Goal: Communication & Community: Answer question/provide support

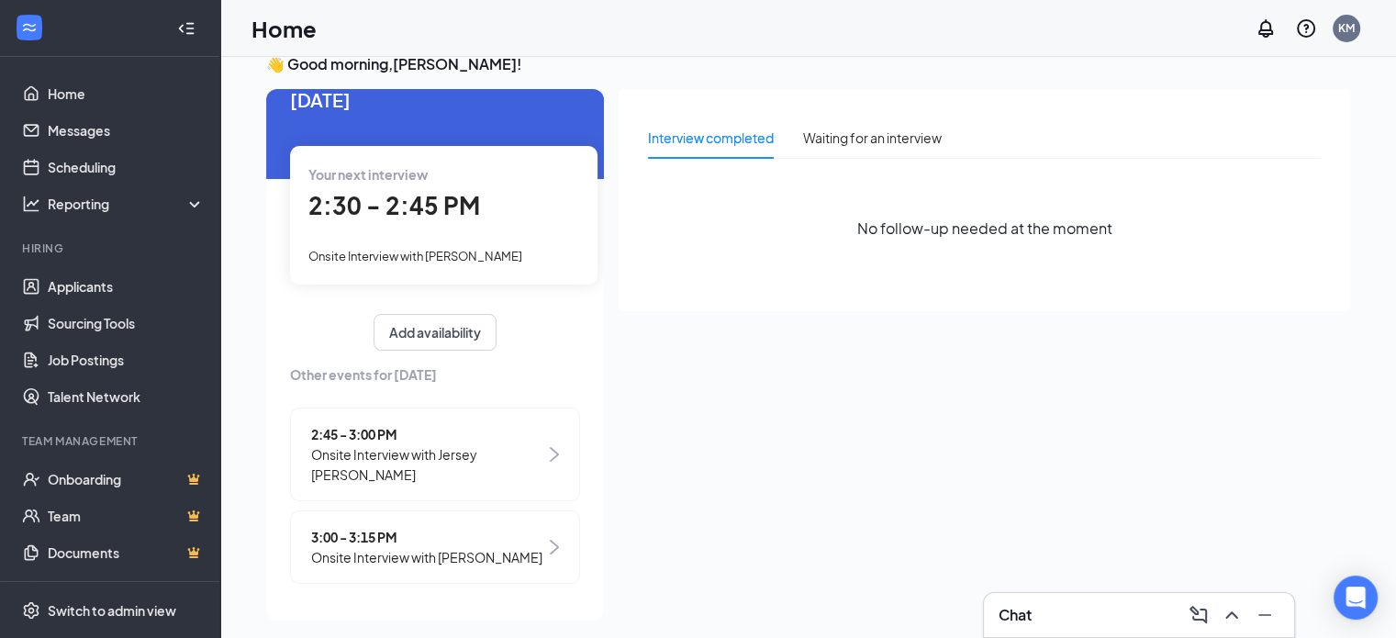
scroll to position [39, 0]
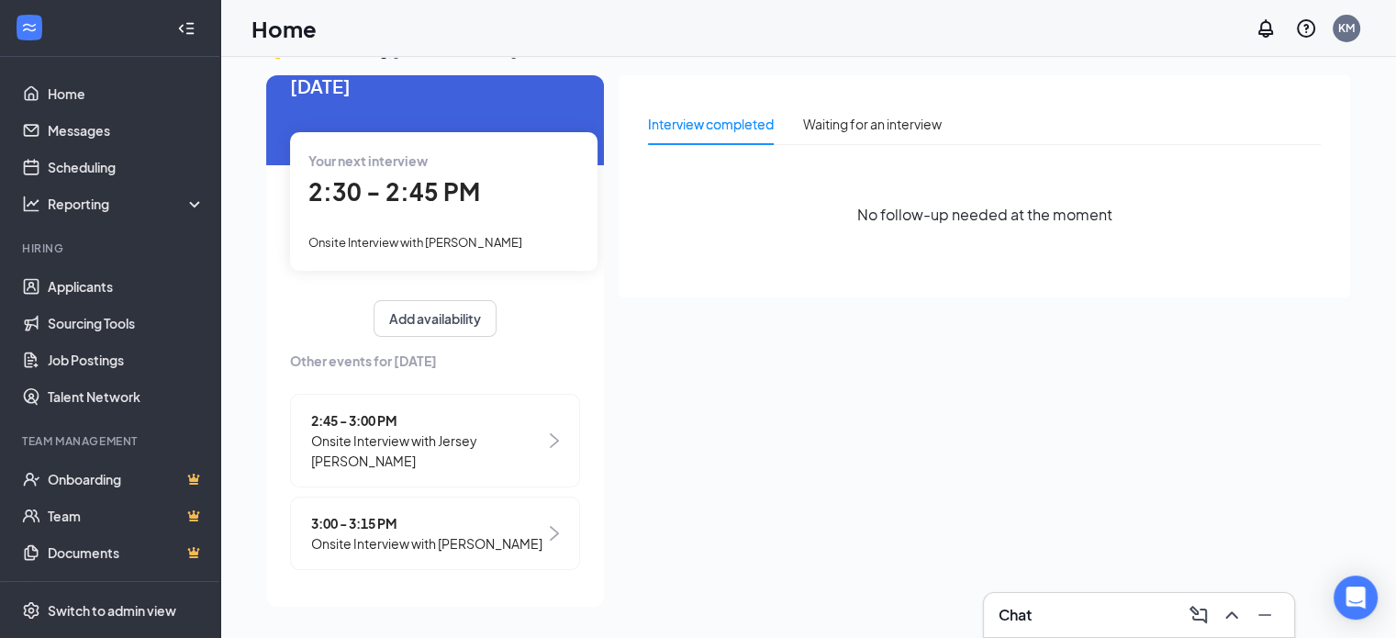
click at [442, 182] on span "2:30 - 2:45 PM" at bounding box center [394, 191] width 172 height 30
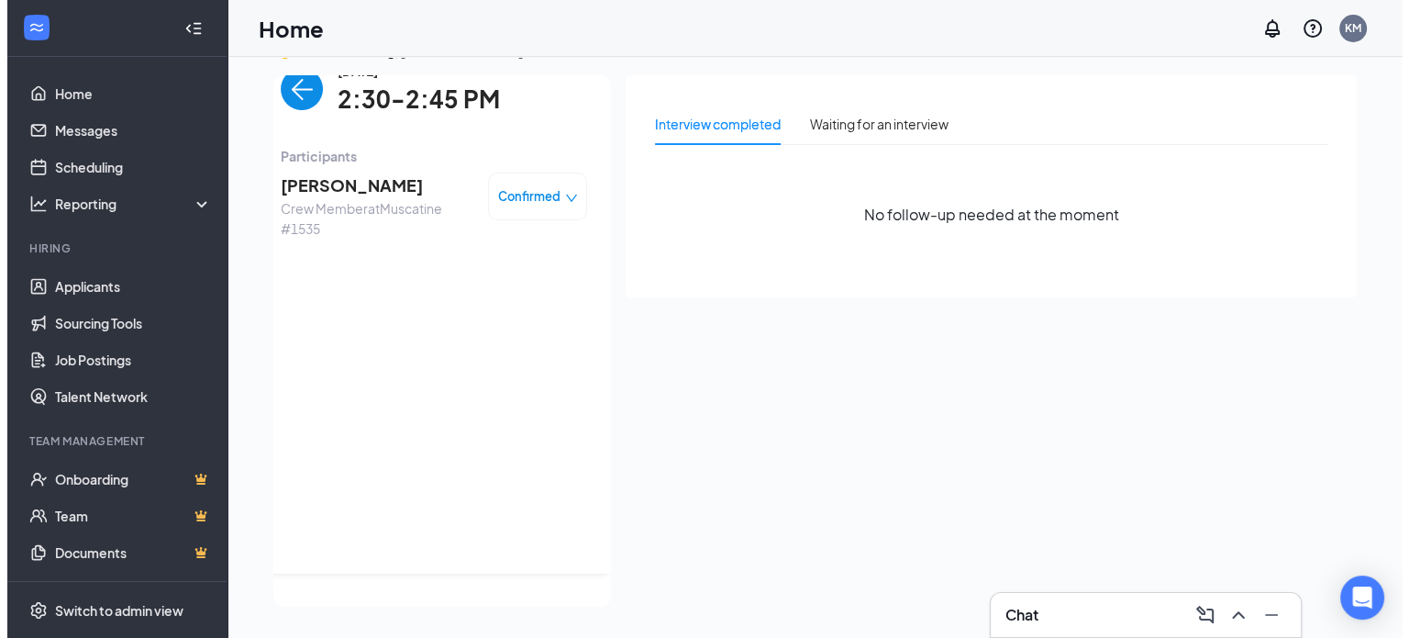
scroll to position [0, 0]
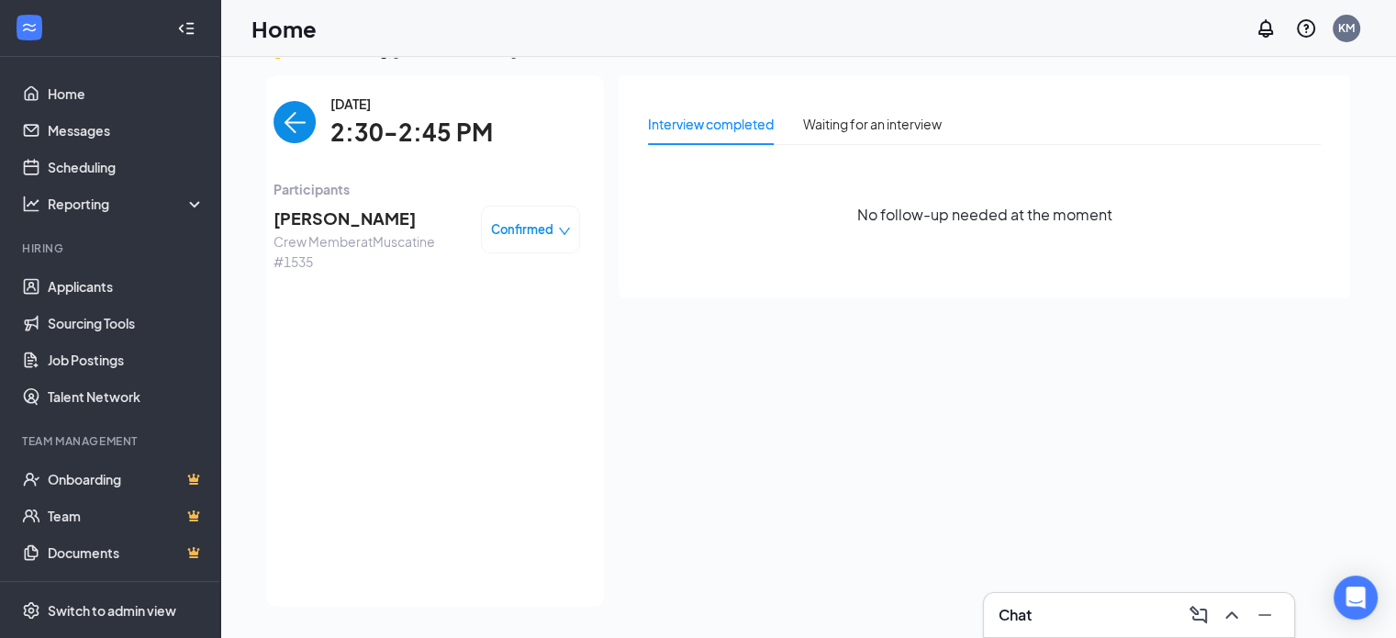
click at [313, 219] on span "[PERSON_NAME]" at bounding box center [369, 219] width 193 height 26
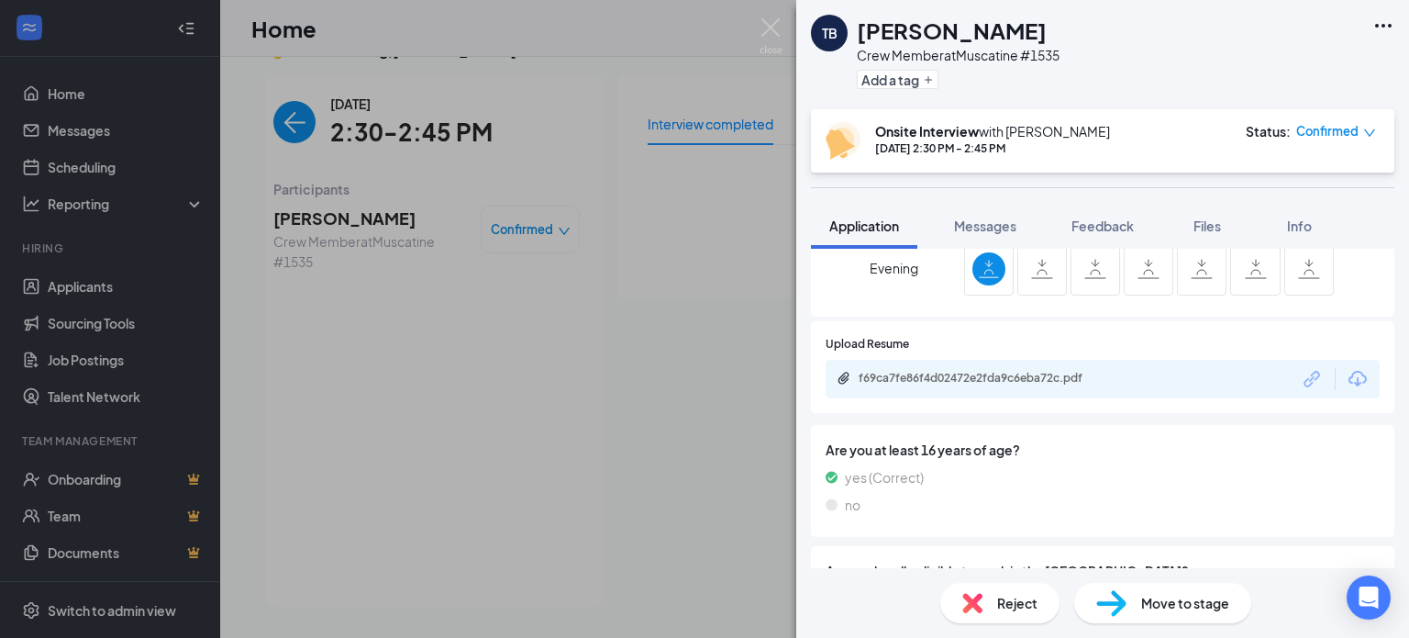
scroll to position [642, 0]
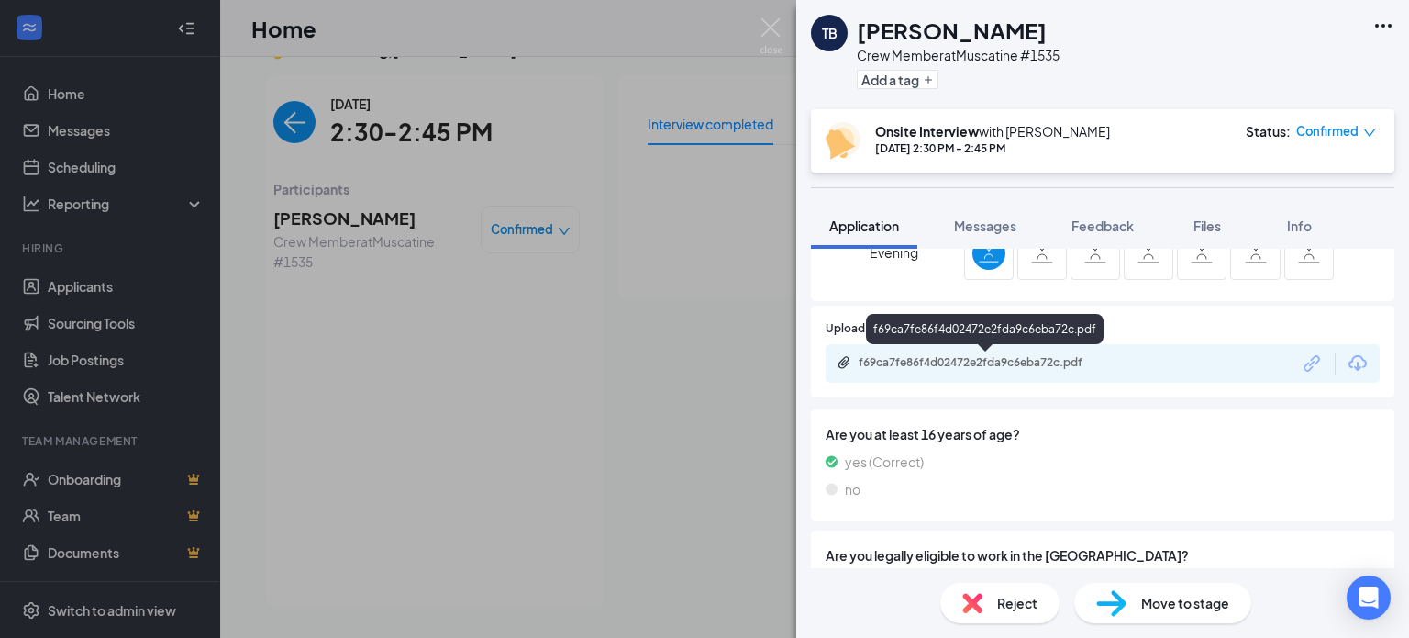
click at [936, 359] on div "f69ca7fe86f4d02472e2fda9c6eba72c.pdf" at bounding box center [987, 362] width 257 height 15
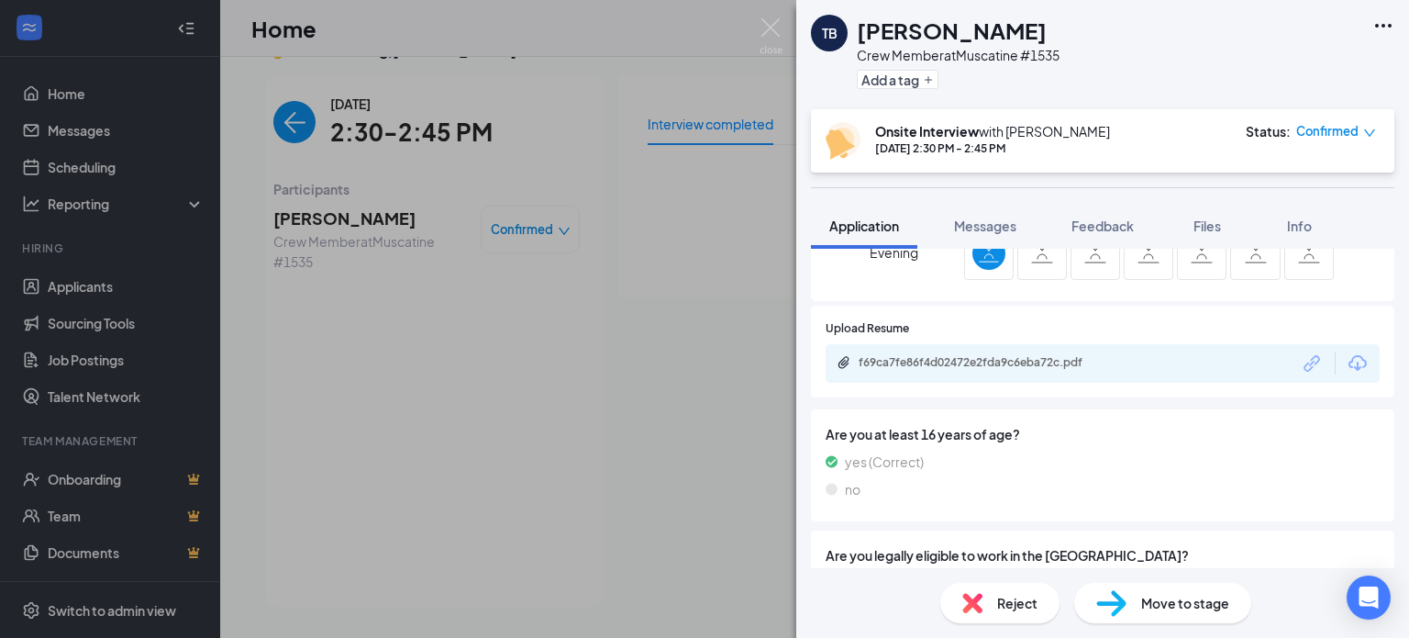
click at [1380, 29] on icon "Ellipses" at bounding box center [1384, 26] width 22 height 22
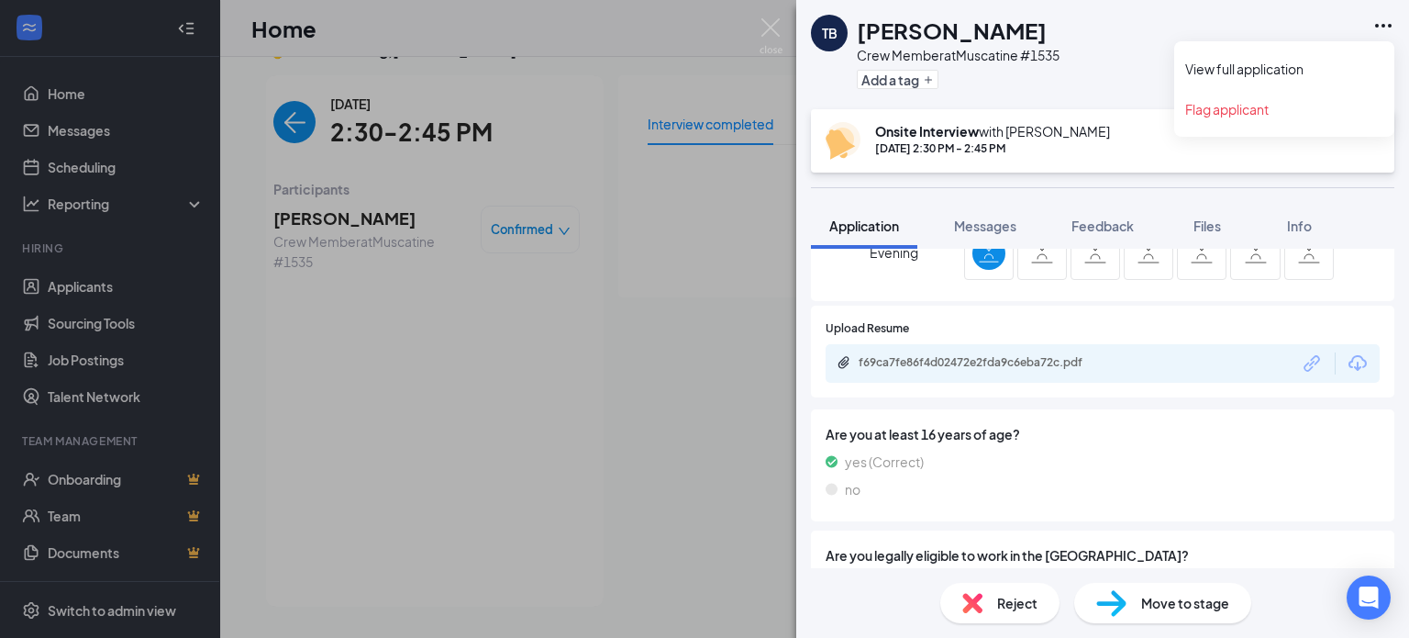
click at [1384, 21] on icon "Ellipses" at bounding box center [1384, 26] width 22 height 22
click at [1299, 65] on link "View full application" at bounding box center [1285, 69] width 198 height 18
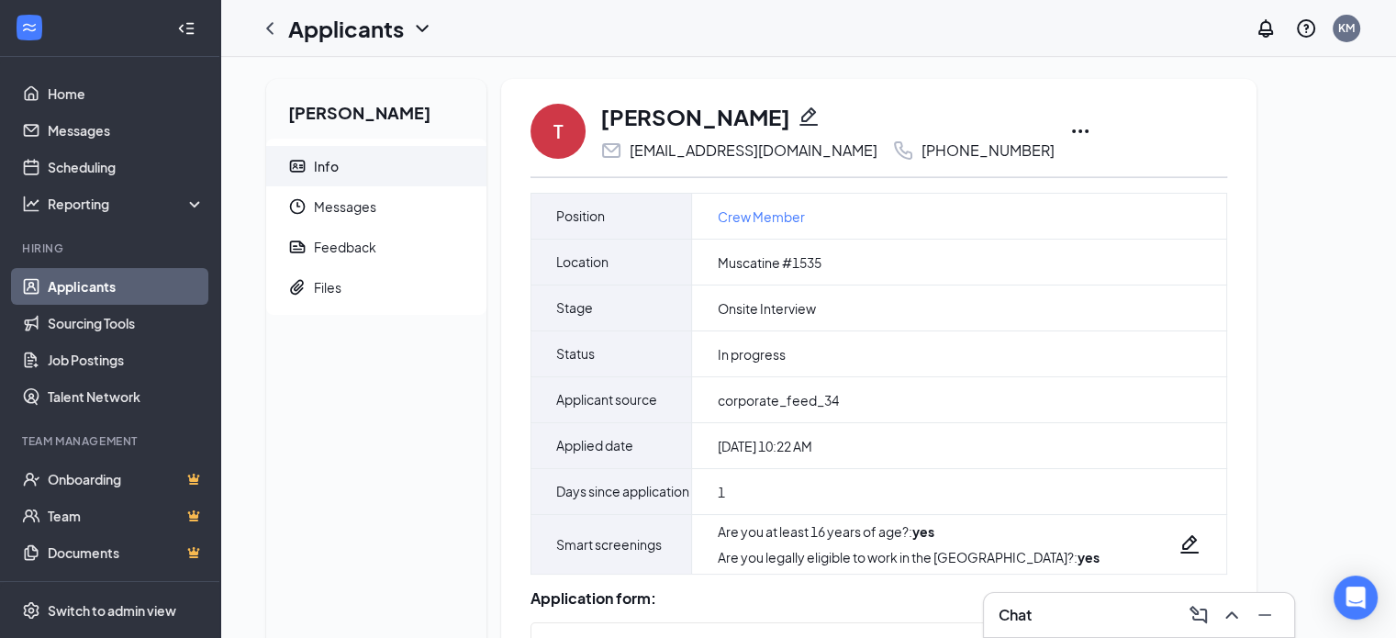
click at [1069, 129] on icon "Ellipses" at bounding box center [1080, 131] width 22 height 22
click at [431, 374] on div "[PERSON_NAME] Info Messages Feedback Files" at bounding box center [376, 574] width 220 height 991
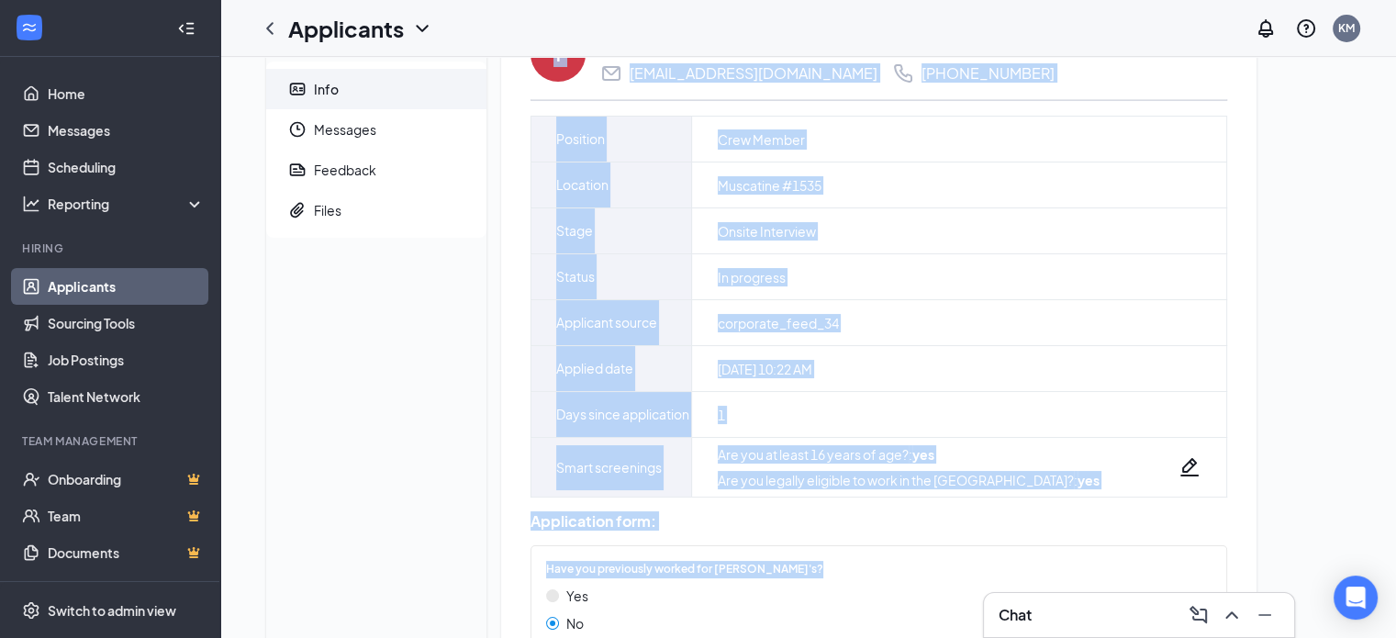
scroll to position [510, 0]
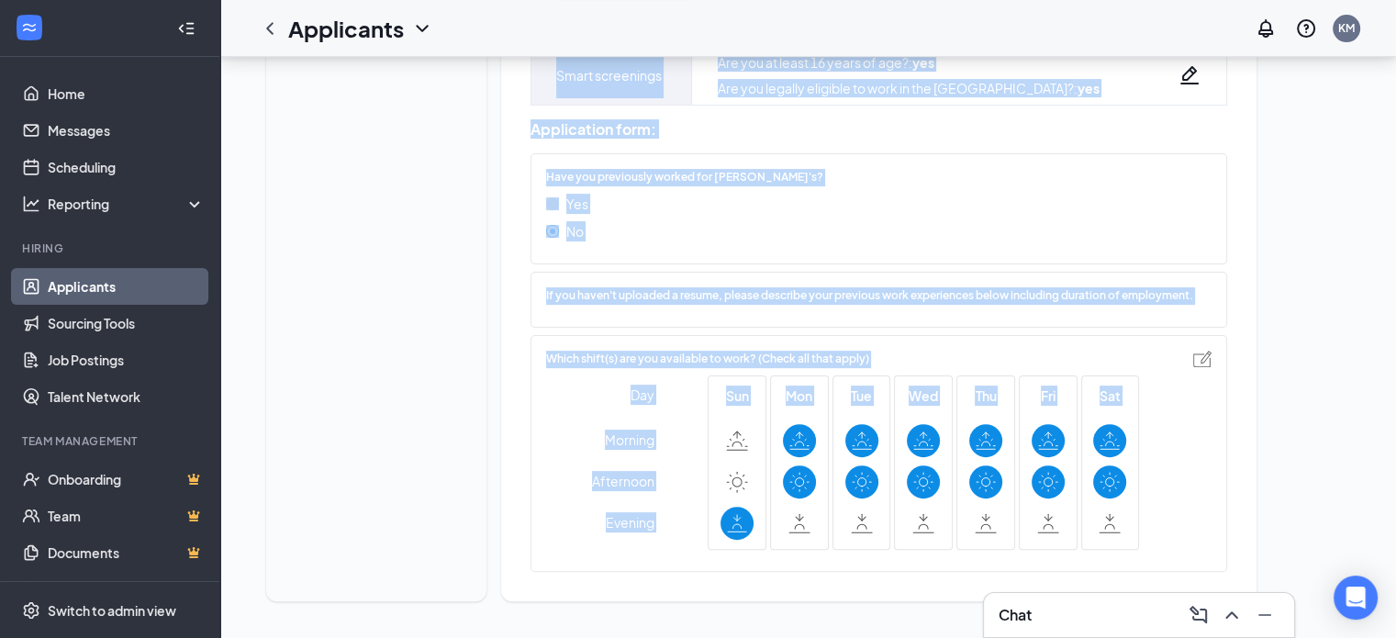
drag, startPoint x: 536, startPoint y: 86, endPoint x: 1185, endPoint y: 521, distance: 781.0
click at [1243, 558] on div "T [PERSON_NAME] [EMAIL_ADDRESS][DOMAIN_NAME] [PHONE_NUMBER] [PERSON_NAME] as hi…" at bounding box center [878, 105] width 755 height 991
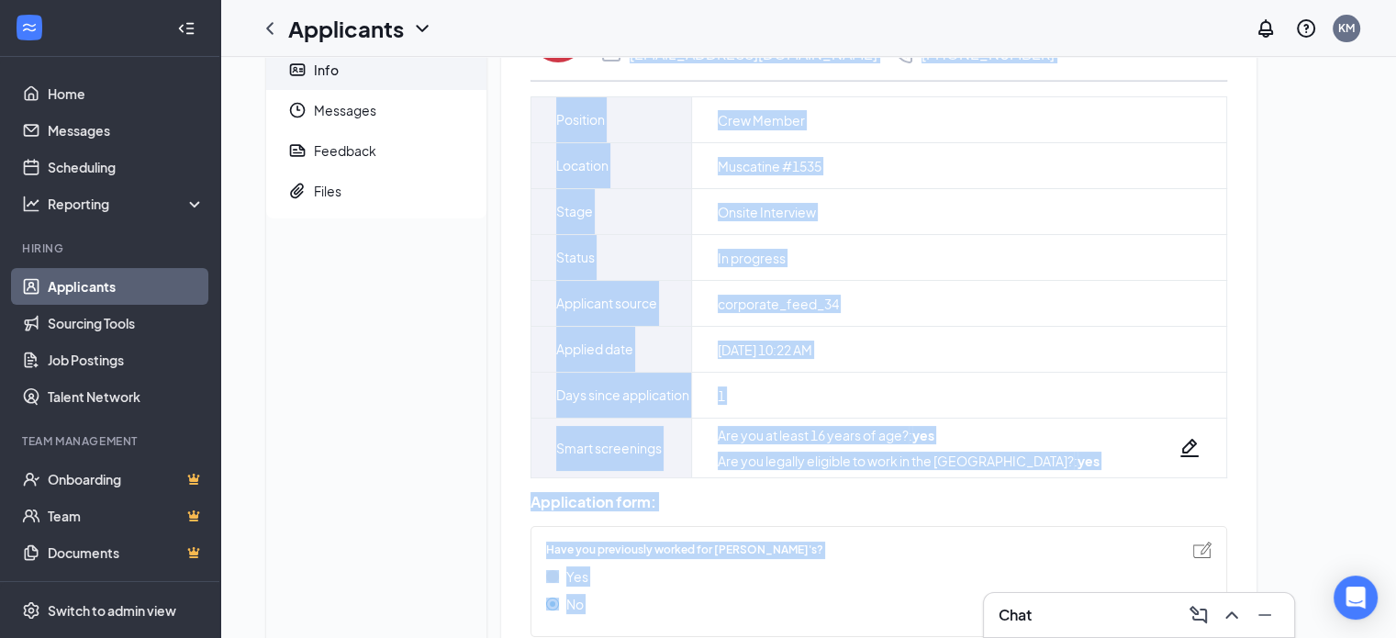
scroll to position [0, 0]
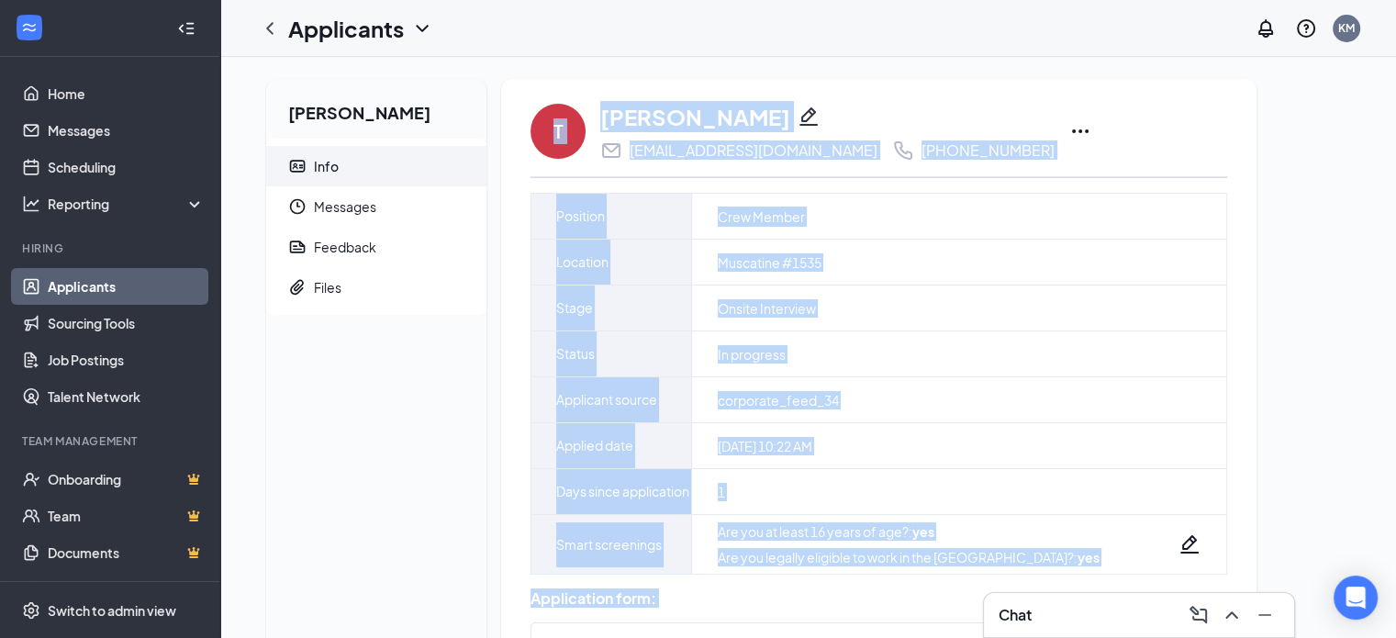
click at [1338, 313] on div "[PERSON_NAME] Info Messages Feedback Files T [PERSON_NAME] [EMAIL_ADDRESS][DOMA…" at bounding box center [807, 582] width 1113 height 1006
click at [1296, 432] on div "[PERSON_NAME] Info Messages Feedback Files T [PERSON_NAME] [EMAIL_ADDRESS][DOMA…" at bounding box center [807, 582] width 1113 height 1006
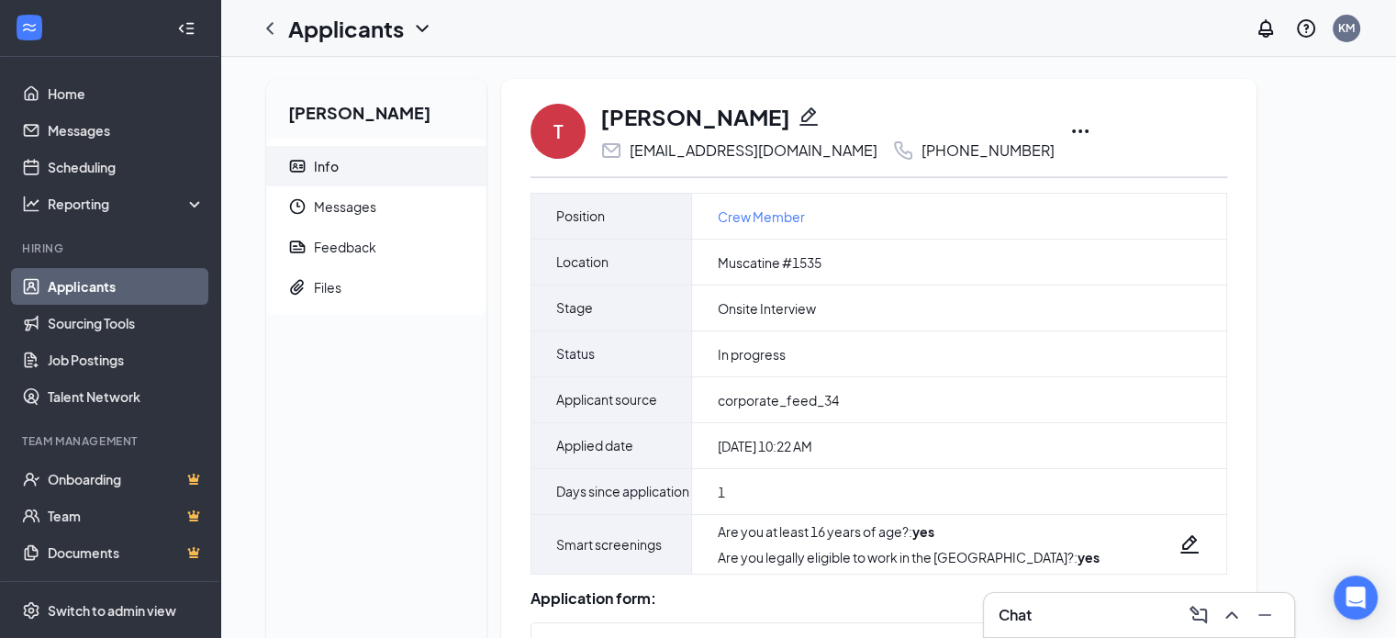
click at [1296, 432] on div "[PERSON_NAME] Info Messages Feedback Files T [PERSON_NAME] [EMAIL_ADDRESS][DOMA…" at bounding box center [807, 582] width 1113 height 1006
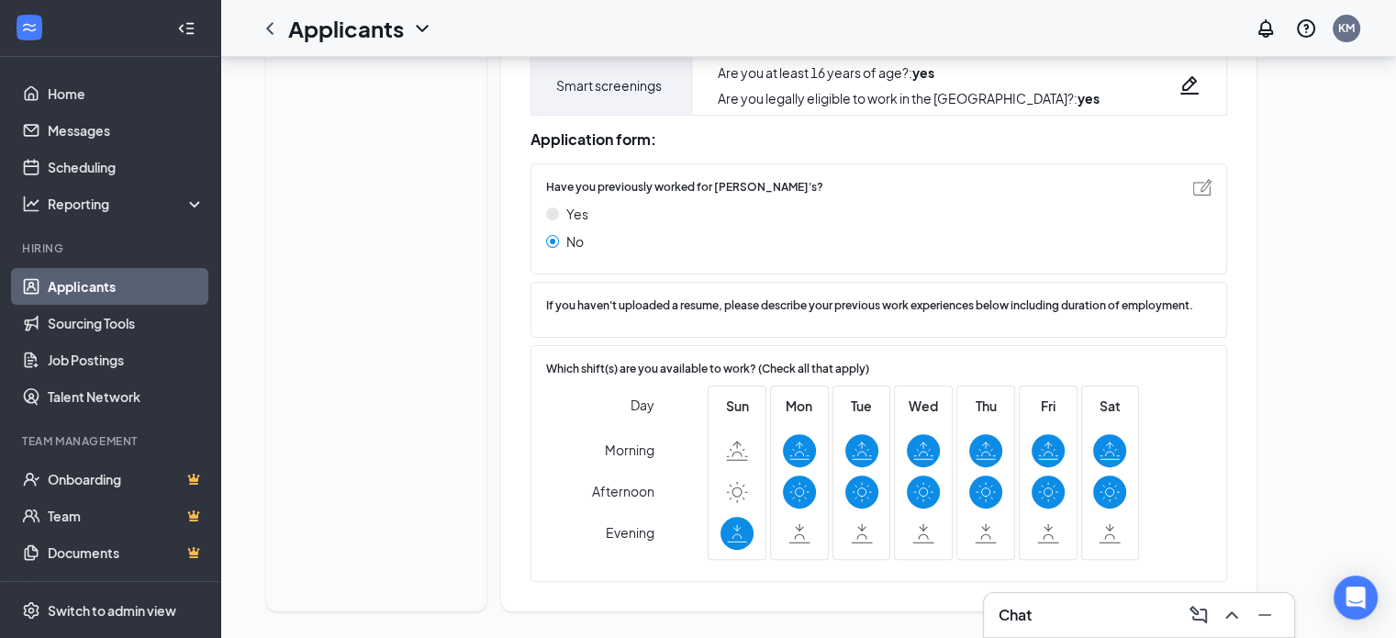
scroll to position [510, 0]
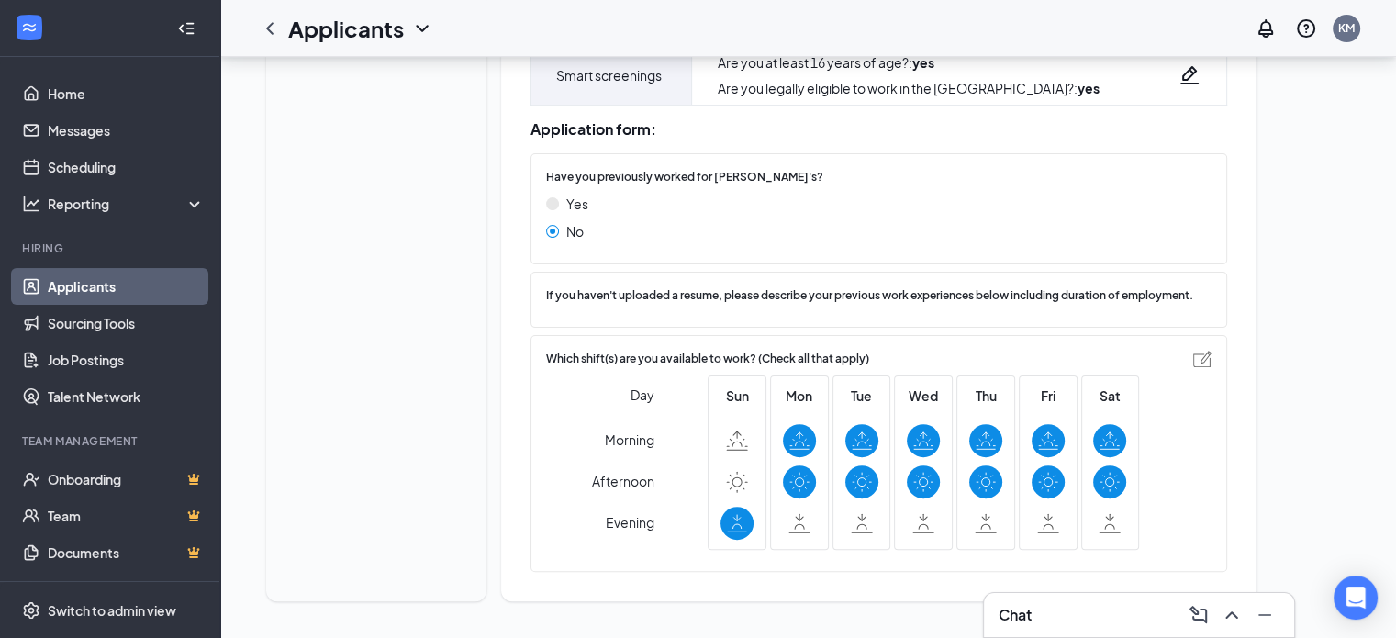
click at [1209, 362] on img at bounding box center [1202, 359] width 18 height 17
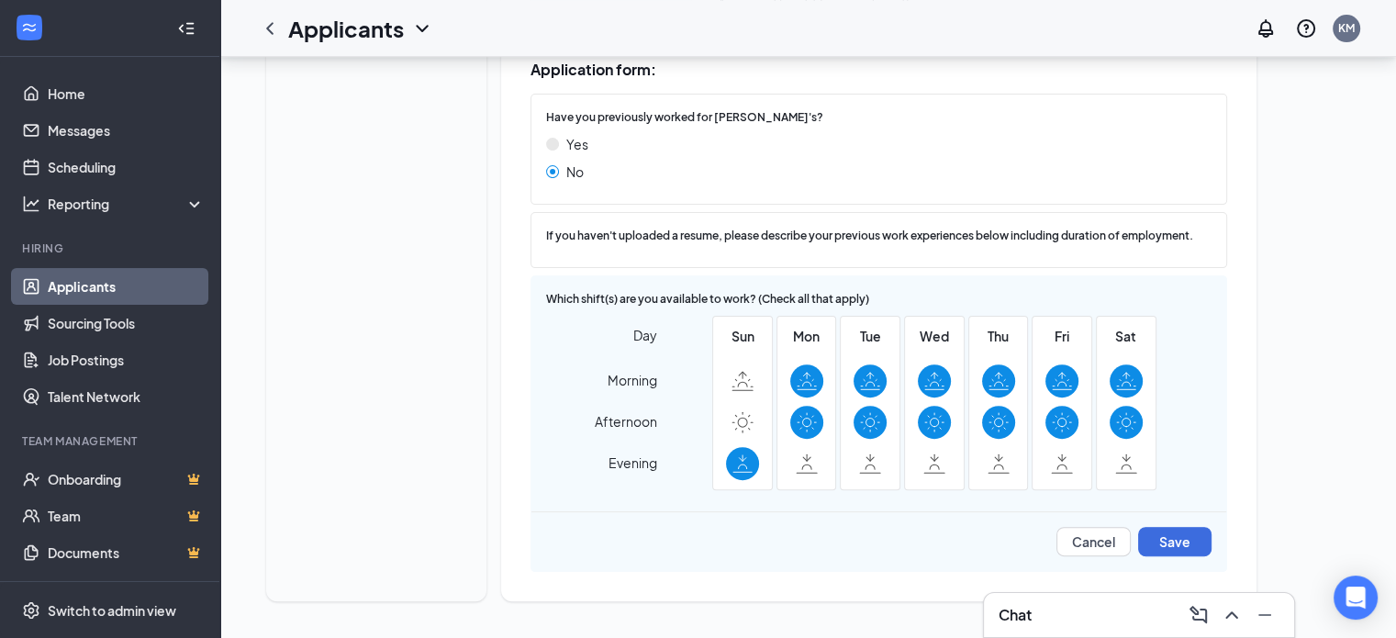
scroll to position [569, 0]
click at [1117, 542] on button "Cancel" at bounding box center [1093, 541] width 74 height 29
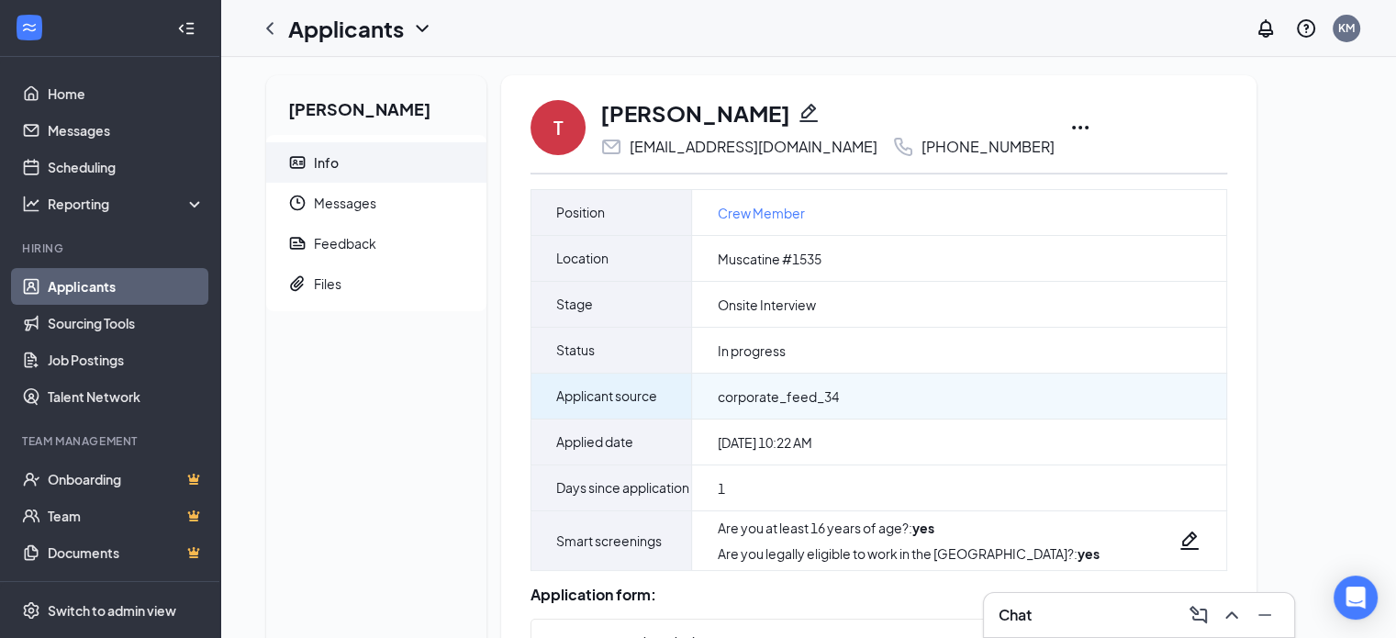
scroll to position [0, 0]
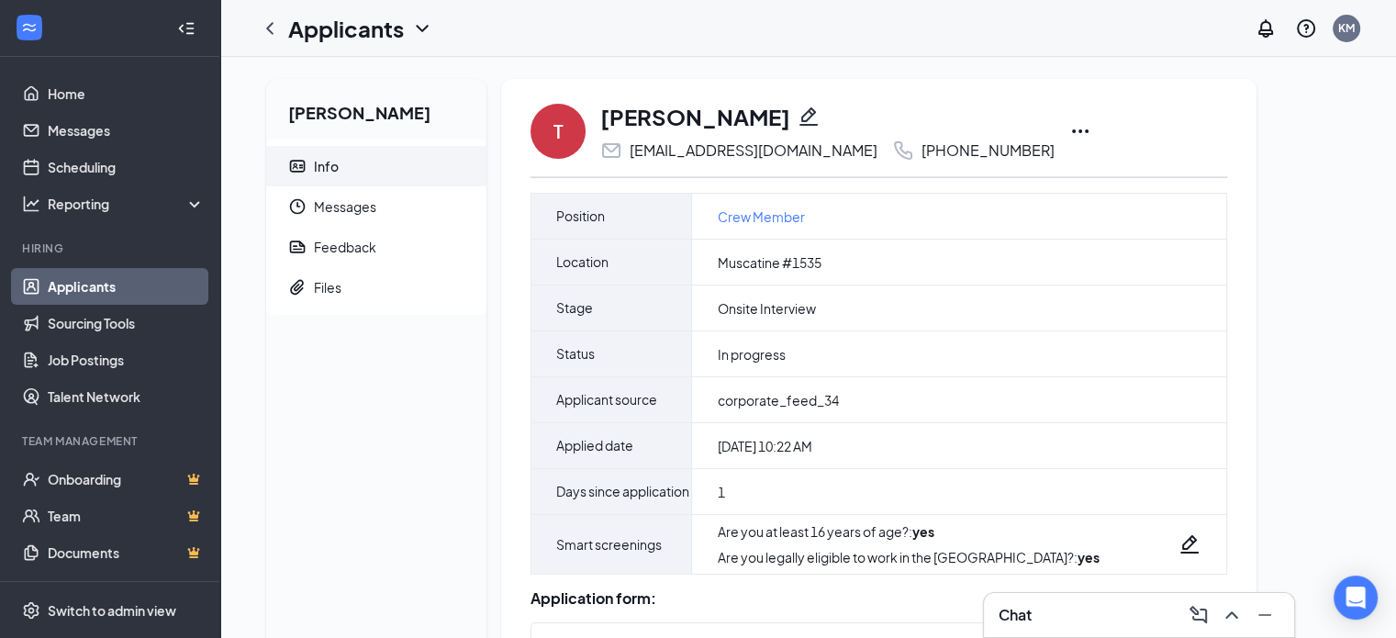
click at [1314, 388] on div "[PERSON_NAME] Info Messages Feedback Files T [PERSON_NAME] [EMAIL_ADDRESS][DOMA…" at bounding box center [807, 582] width 1113 height 1006
click at [70, 289] on link "Applicants" at bounding box center [126, 286] width 157 height 37
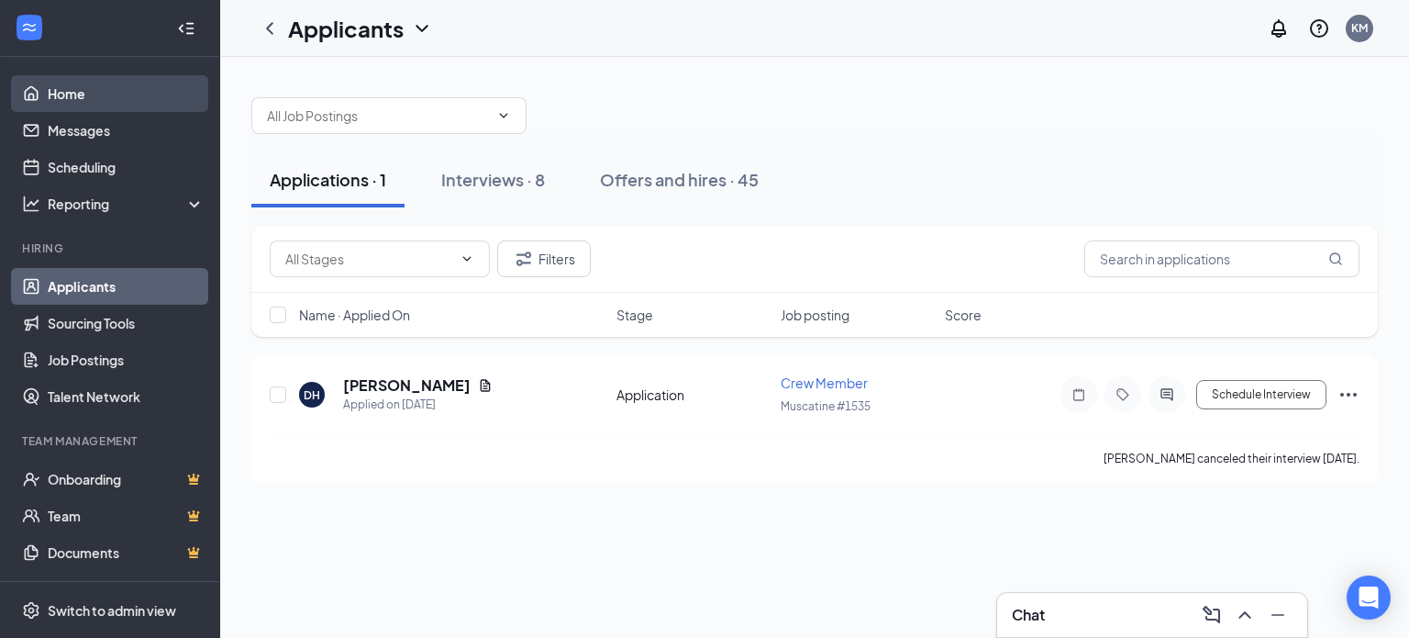
click at [110, 96] on link "Home" at bounding box center [126, 93] width 157 height 37
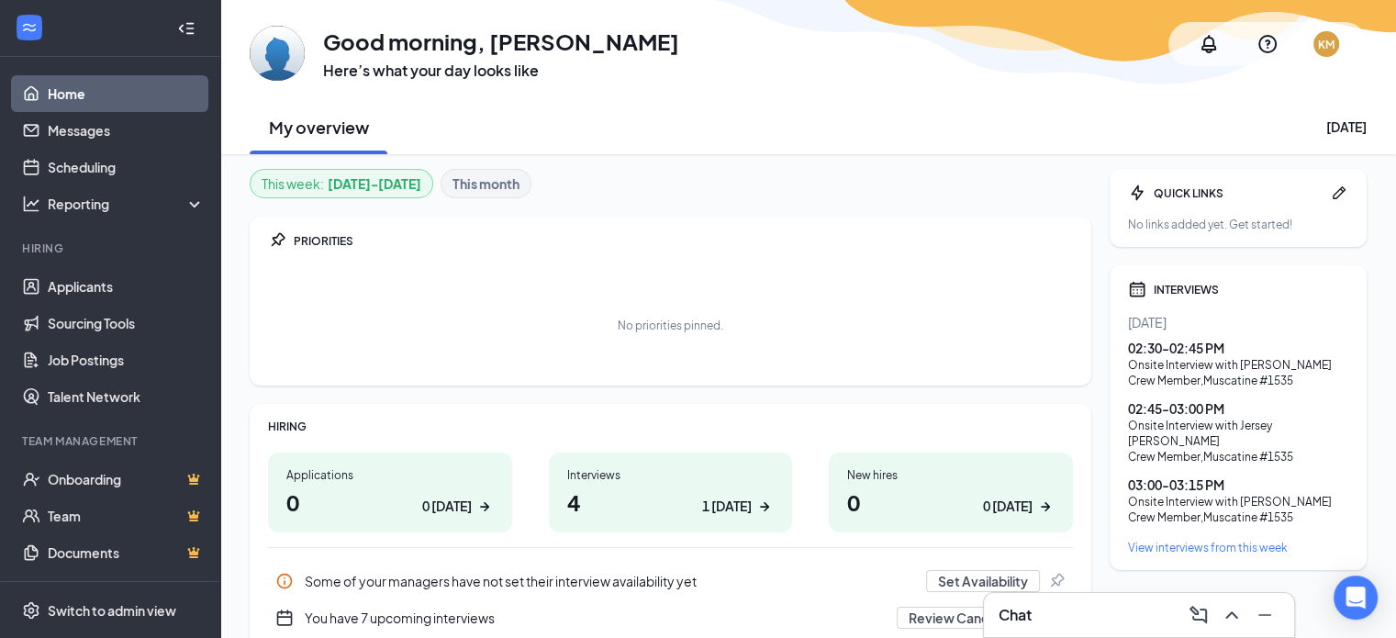
click at [1194, 417] on div "Onsite Interview with Jersey [PERSON_NAME]" at bounding box center [1238, 432] width 220 height 31
click at [1178, 449] on div "Crew Member , Muscatine #1535" at bounding box center [1238, 457] width 220 height 16
click at [1144, 406] on div "02:45 - 03:00 PM" at bounding box center [1238, 408] width 220 height 18
click at [96, 285] on link "Applicants" at bounding box center [126, 286] width 157 height 37
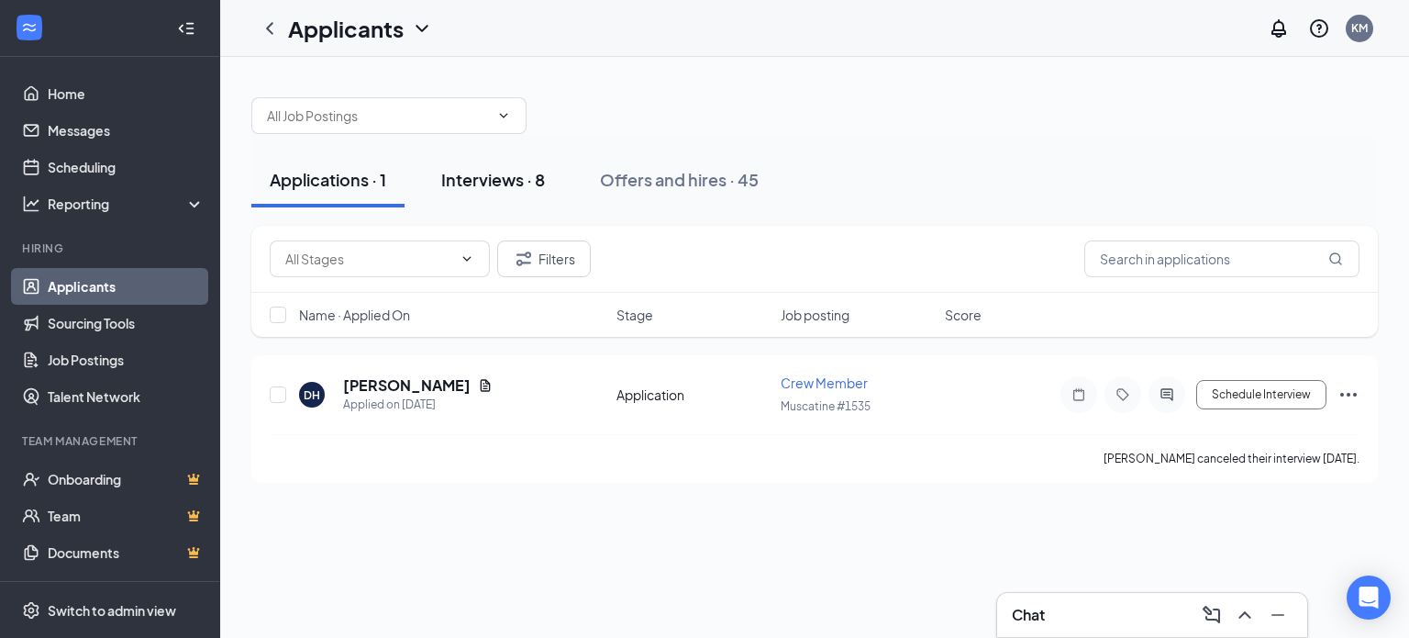
click at [502, 182] on div "Interviews · 8" at bounding box center [493, 179] width 104 height 23
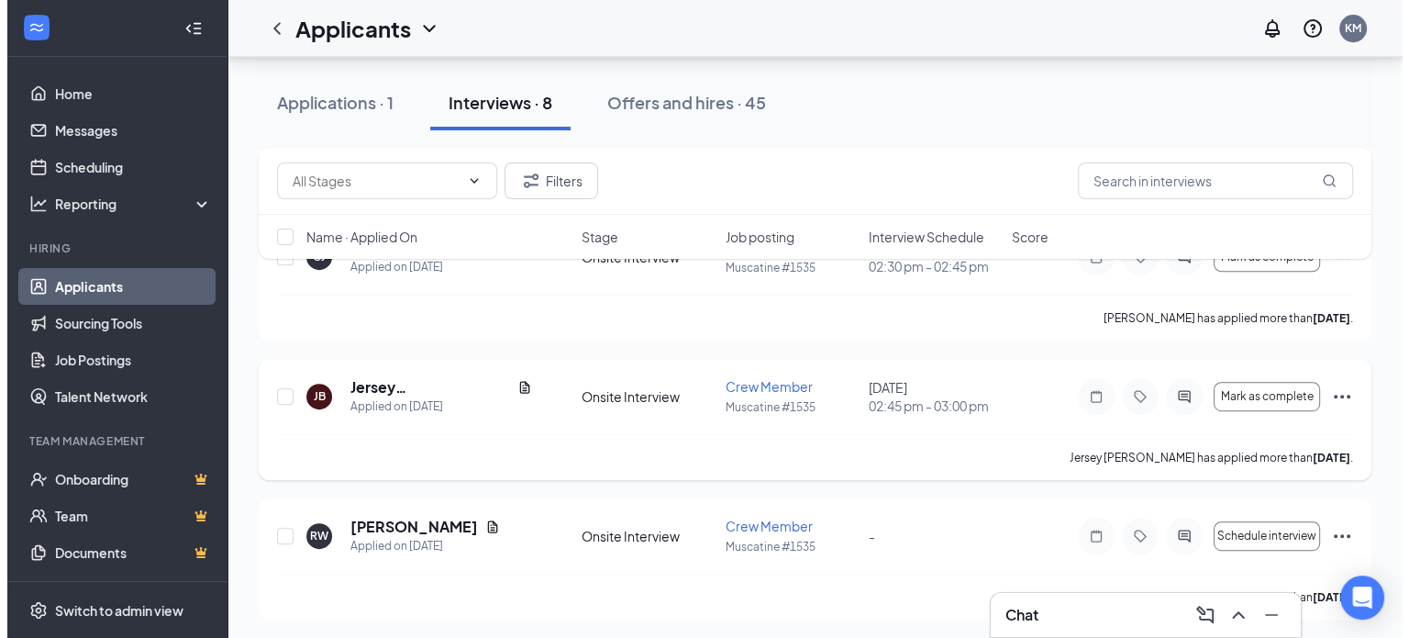
scroll to position [834, 0]
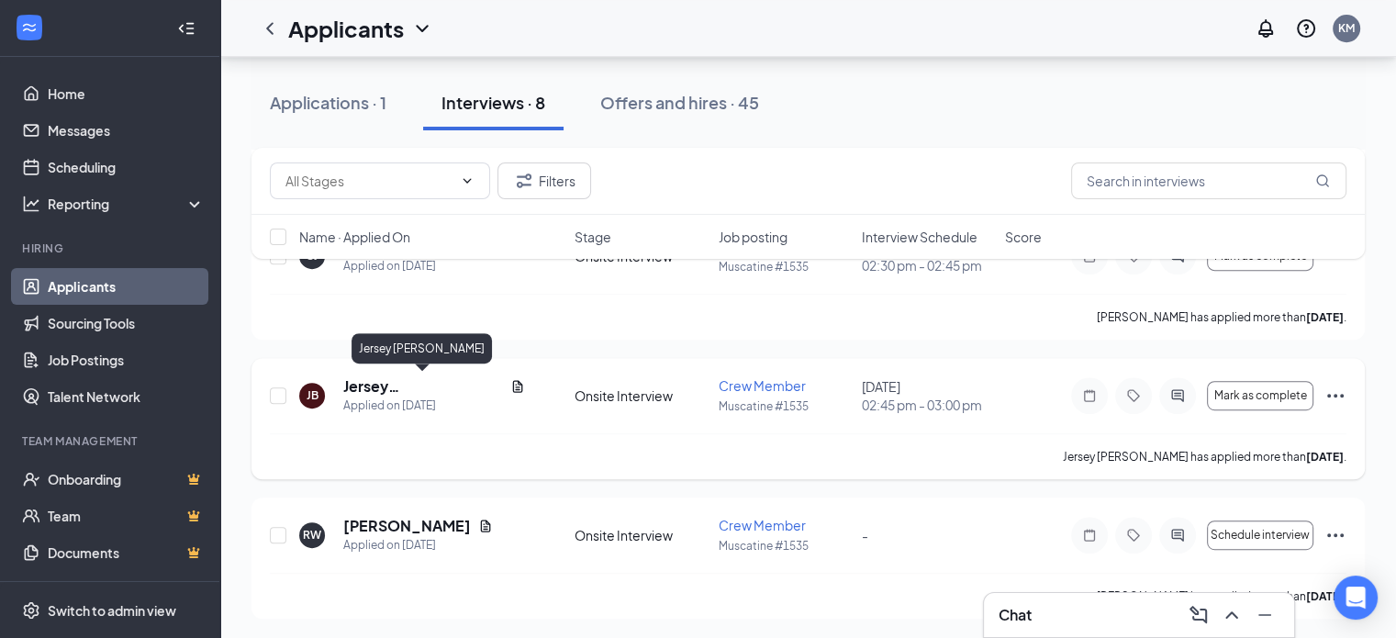
click at [419, 387] on h5 "Jersey [PERSON_NAME]" at bounding box center [423, 386] width 160 height 20
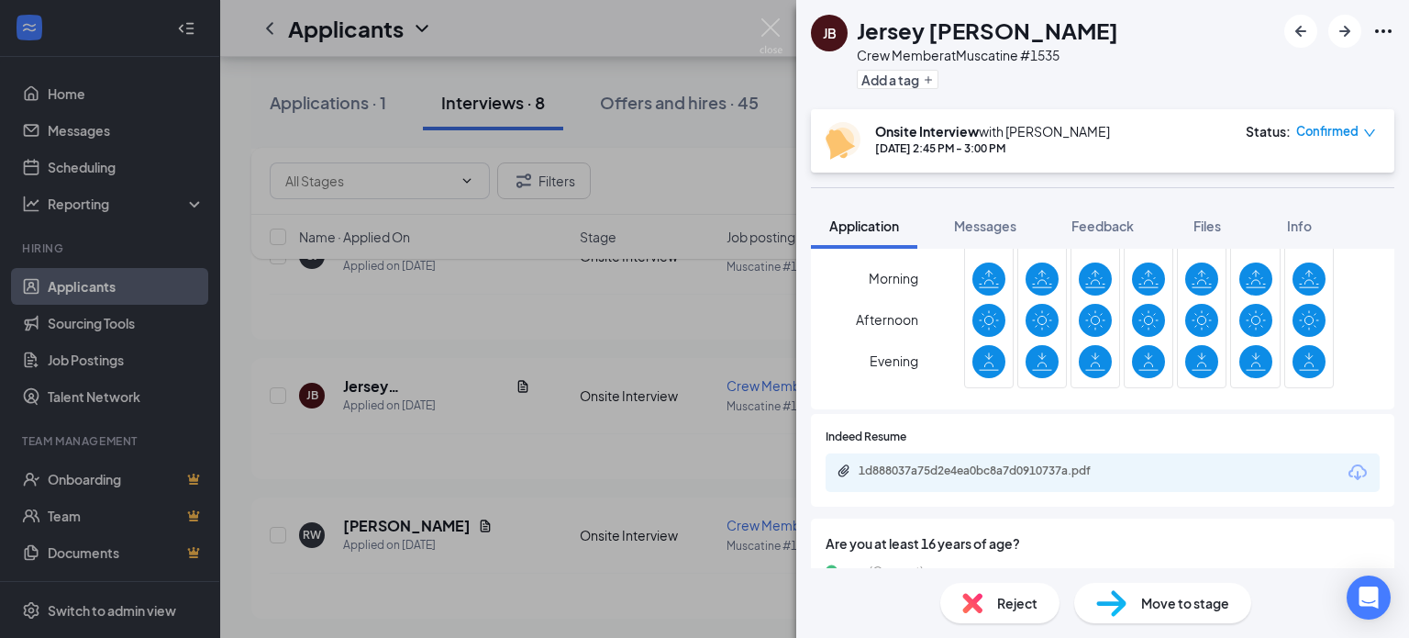
scroll to position [459, 0]
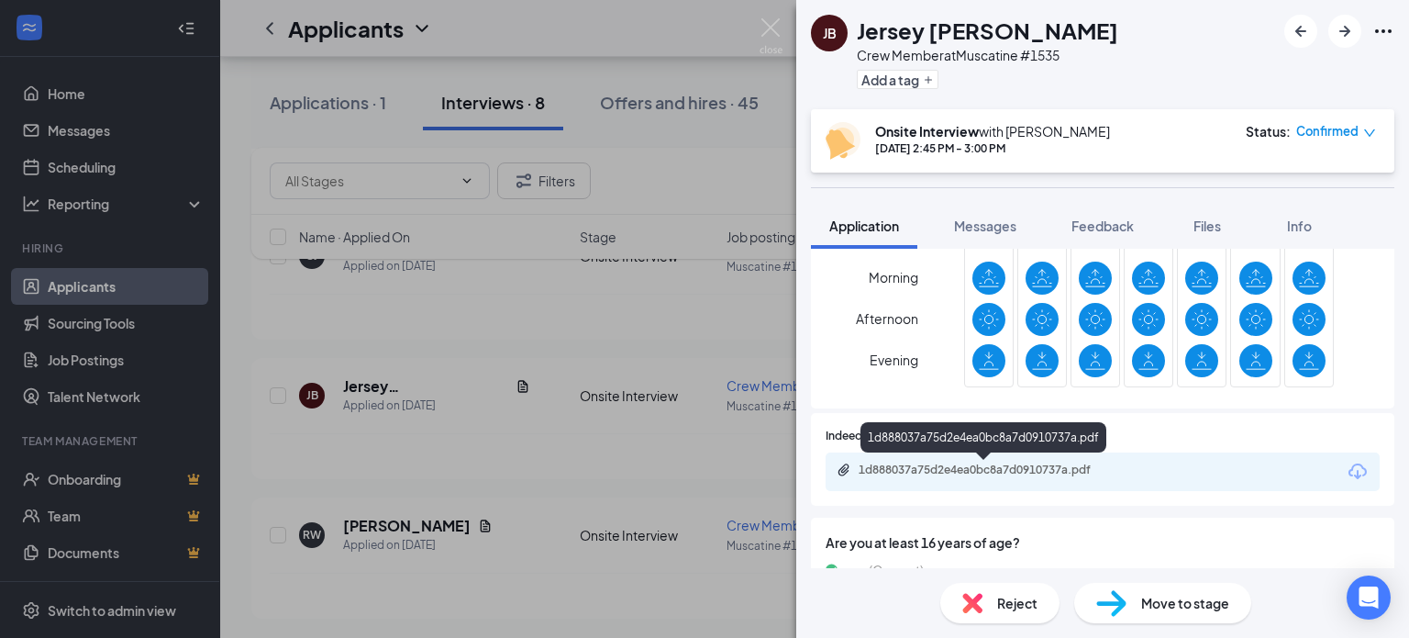
click at [1039, 468] on div "1d888037a75d2e4ea0bc8a7d0910737a.pdf" at bounding box center [987, 469] width 257 height 15
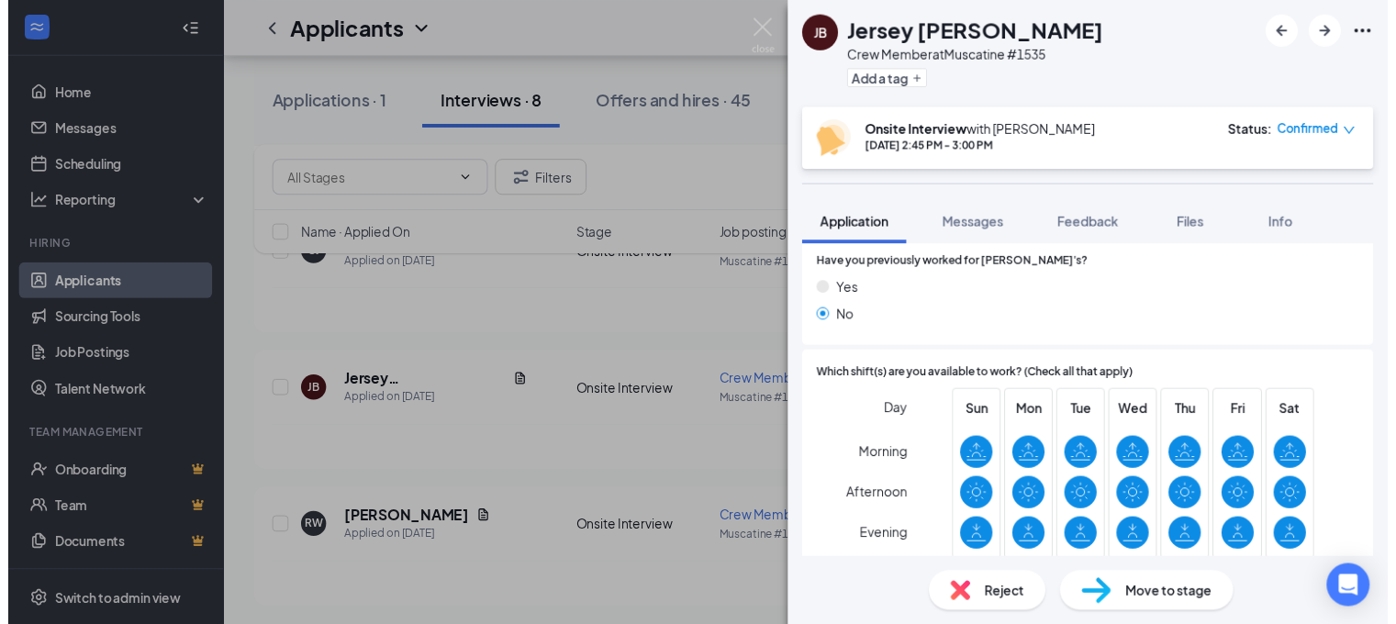
scroll to position [275, 0]
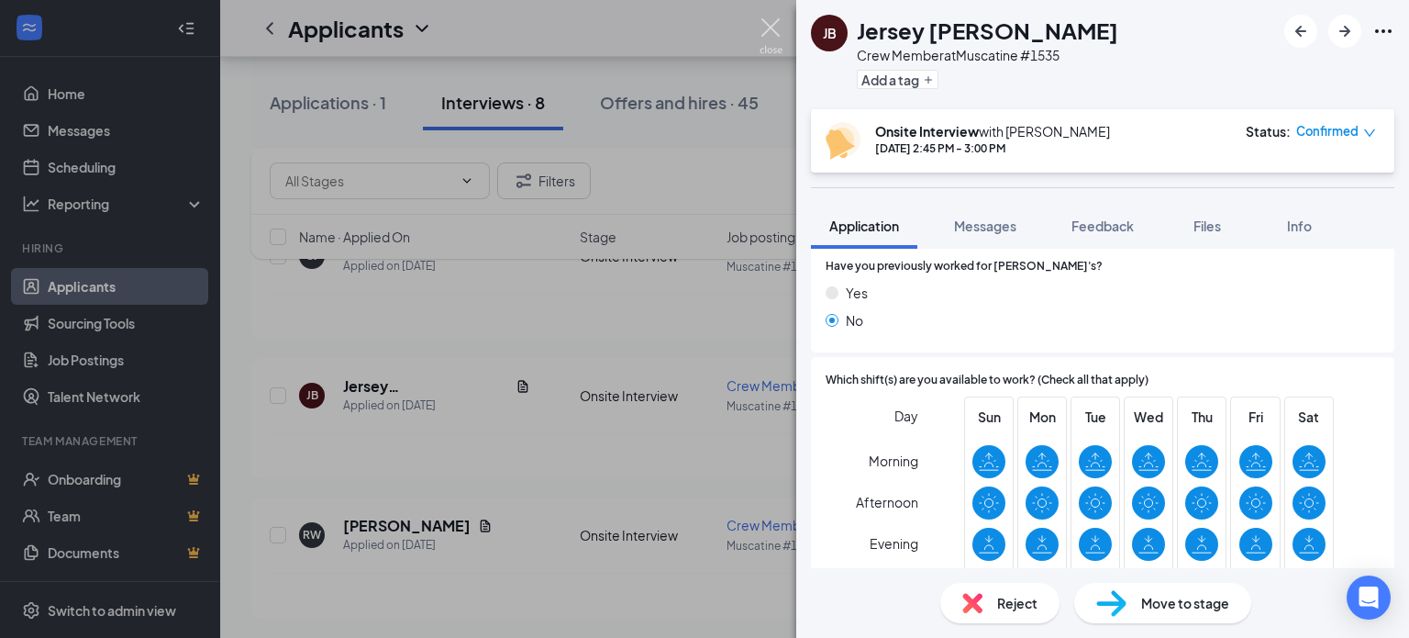
click at [767, 26] on img at bounding box center [771, 36] width 23 height 36
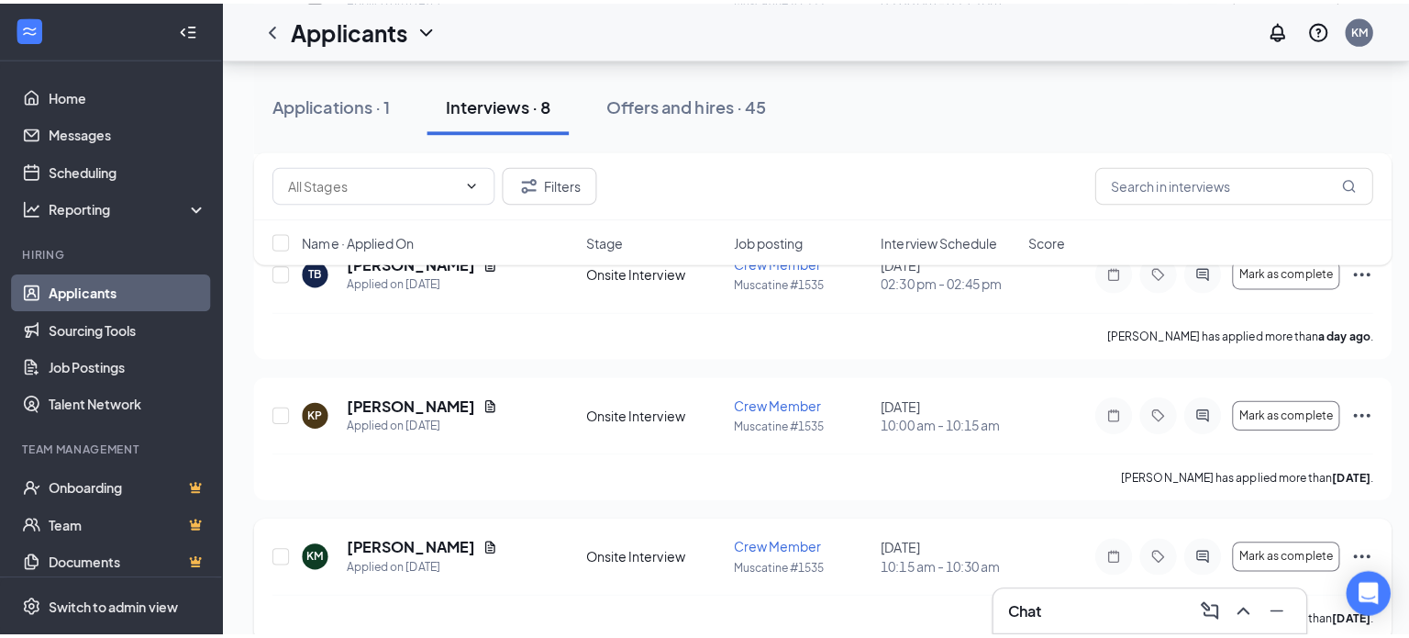
scroll to position [297, 0]
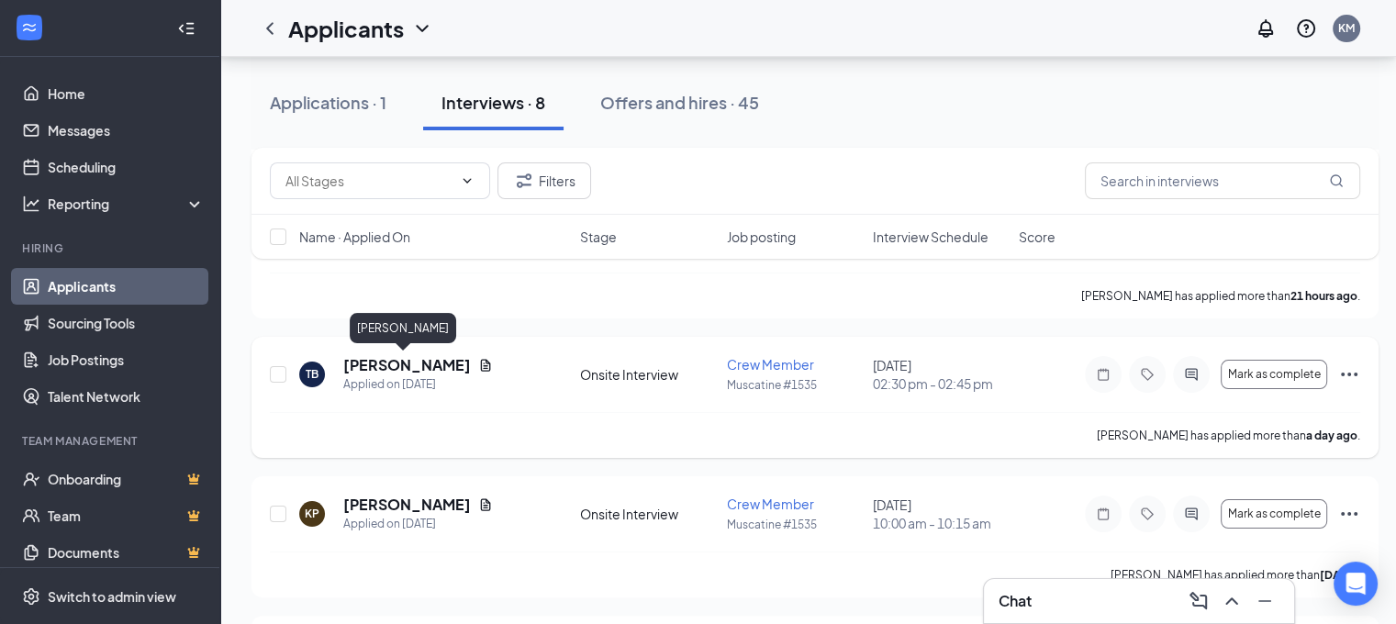
click at [389, 359] on h5 "[PERSON_NAME]" at bounding box center [407, 365] width 128 height 20
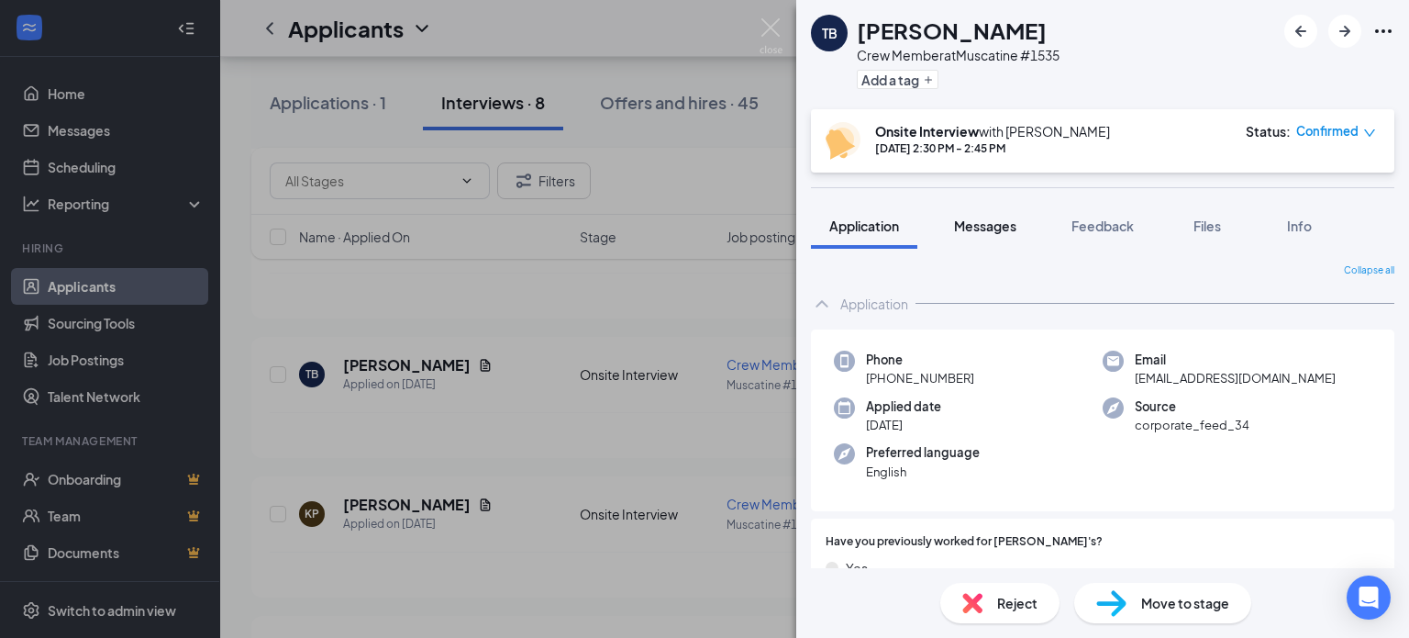
click at [986, 230] on span "Messages" at bounding box center [985, 225] width 62 height 17
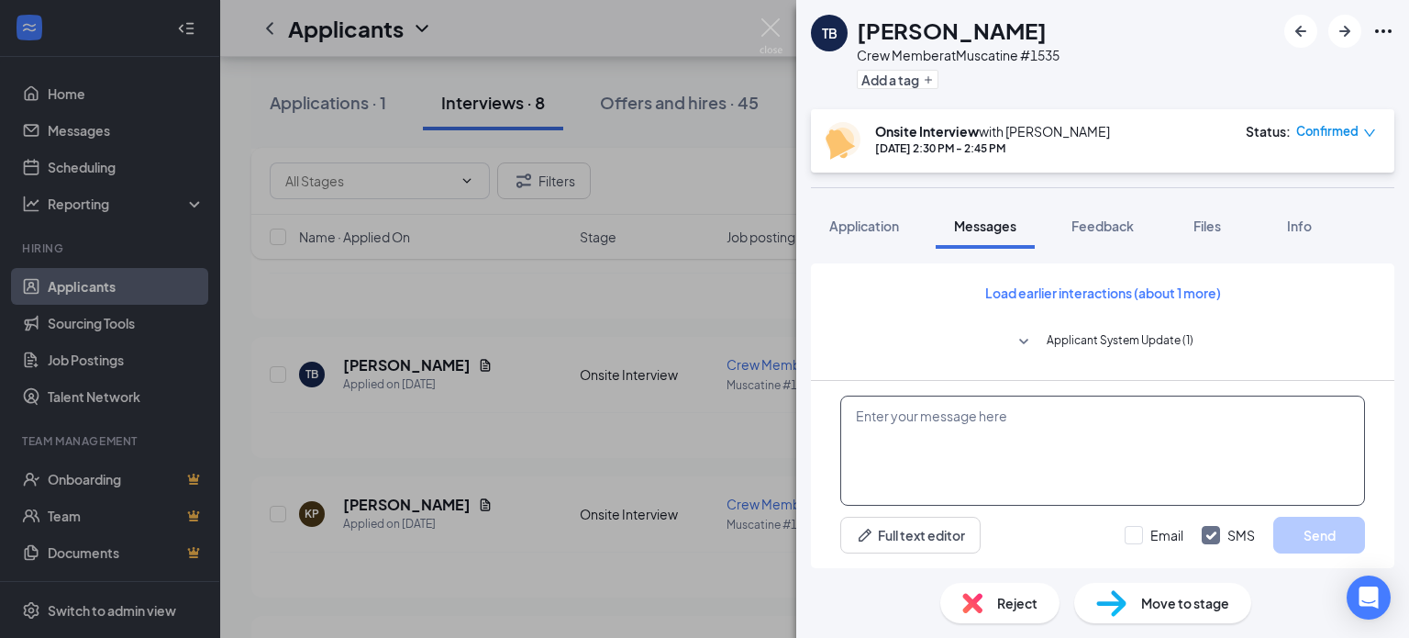
click at [974, 427] on textarea at bounding box center [1103, 450] width 525 height 110
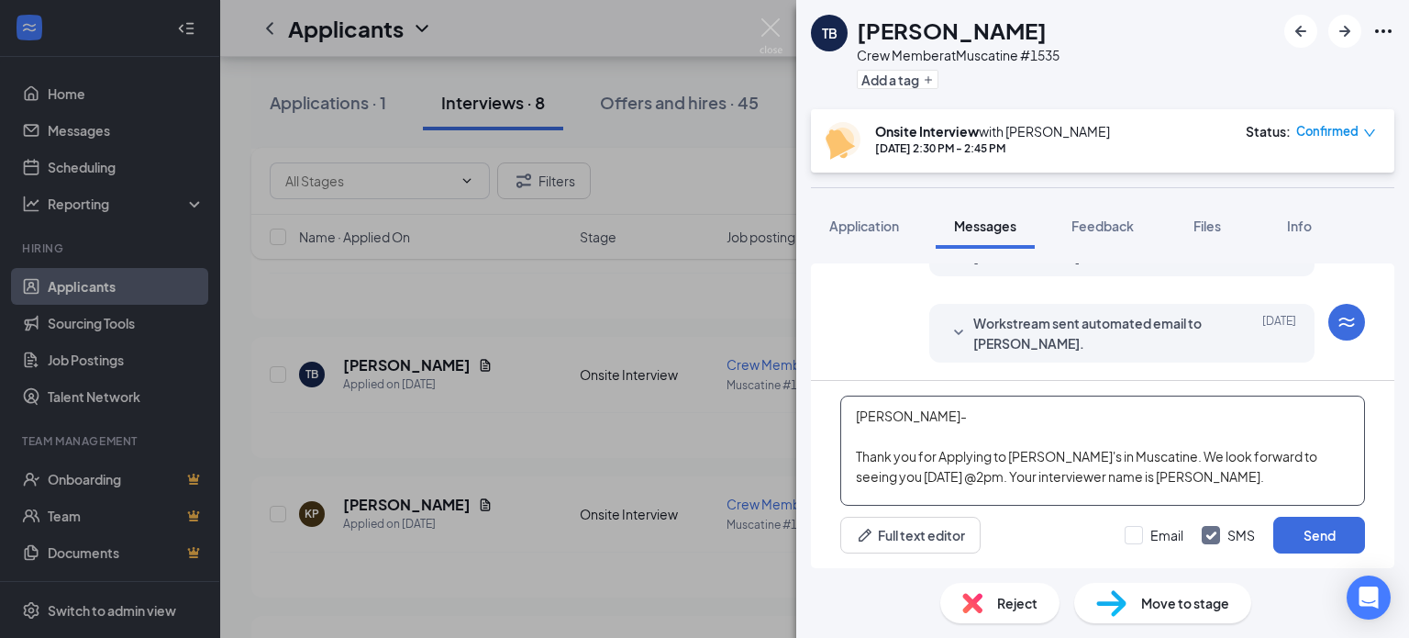
drag, startPoint x: 1171, startPoint y: 483, endPoint x: 1159, endPoint y: 493, distance: 15.6
click at [1159, 493] on textarea "[PERSON_NAME]- Thank you for Applying to [PERSON_NAME]'s in Muscatine. We look …" at bounding box center [1103, 450] width 525 height 110
drag, startPoint x: 1163, startPoint y: 483, endPoint x: 1149, endPoint y: 479, distance: 15.1
click at [1149, 479] on textarea "[PERSON_NAME]- Thank you for Applying to [PERSON_NAME]'s in Muscatine. We look …" at bounding box center [1103, 450] width 525 height 110
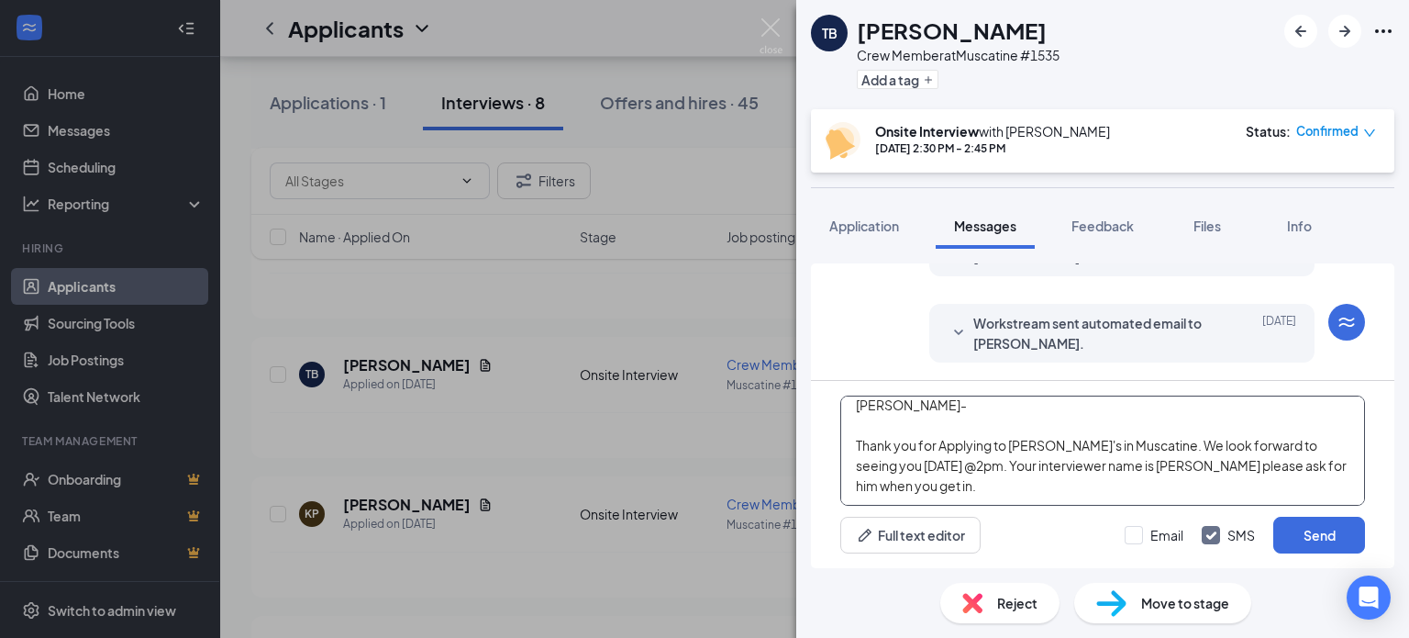
drag, startPoint x: 958, startPoint y: 491, endPoint x: 827, endPoint y: 448, distance: 138.1
click at [827, 448] on div "[PERSON_NAME]- Thank you for Applying to [PERSON_NAME]'s in Muscatine. We look …" at bounding box center [1103, 474] width 584 height 187
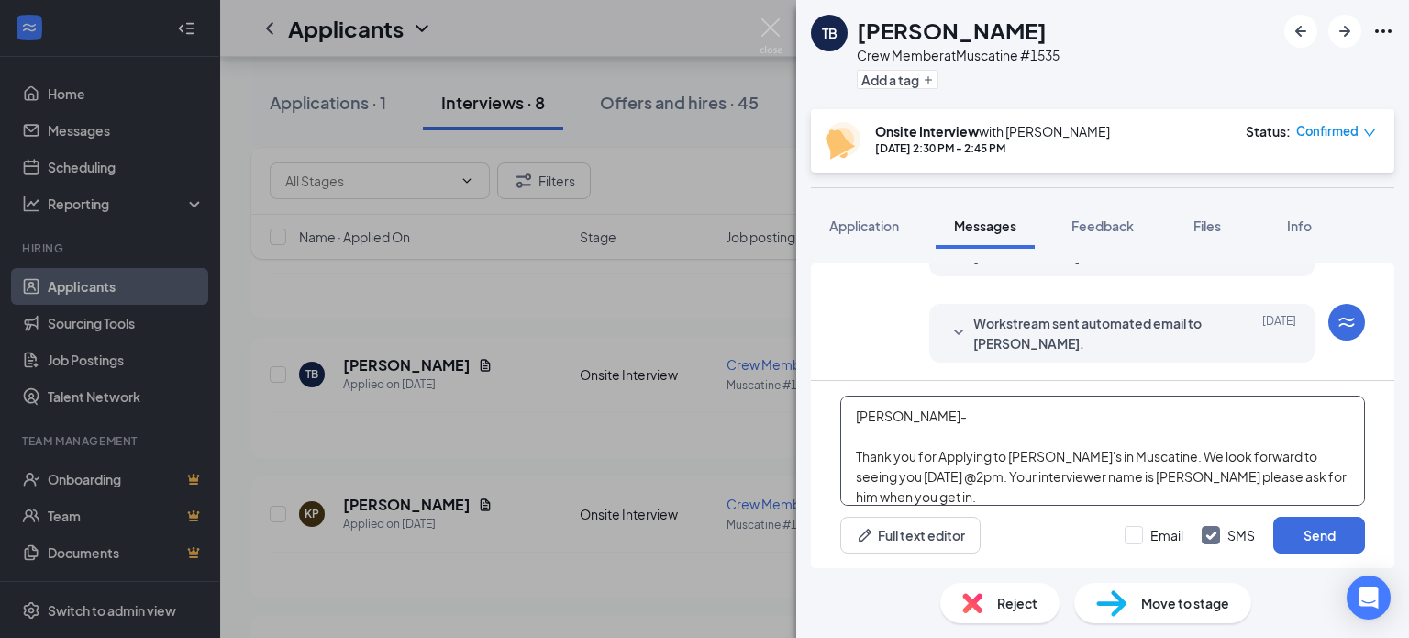
drag, startPoint x: 903, startPoint y: 402, endPoint x: 829, endPoint y: 406, distance: 73.5
click at [829, 406] on div "[PERSON_NAME]- Thank you for Applying to [PERSON_NAME]'s in Muscatine. We look …" at bounding box center [1103, 474] width 584 height 187
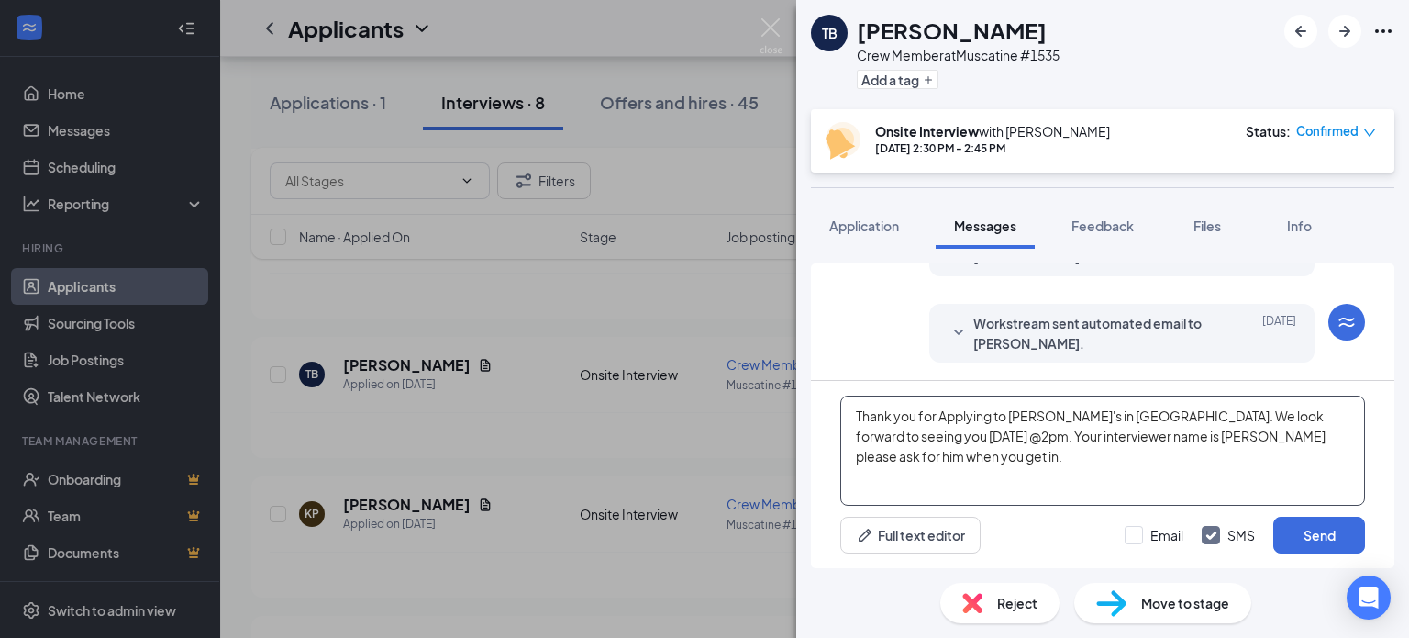
click at [858, 452] on textarea "Thank you for Applying to [PERSON_NAME]'s in [GEOGRAPHIC_DATA]. We look forward…" at bounding box center [1103, 450] width 525 height 110
click at [936, 434] on textarea "Thank you for Applying to [PERSON_NAME]'s in [GEOGRAPHIC_DATA]. We look forward…" at bounding box center [1103, 450] width 525 height 110
drag, startPoint x: 898, startPoint y: 462, endPoint x: 811, endPoint y: 422, distance: 95.7
click at [811, 422] on div "Thank you for Applying to [PERSON_NAME]'s in [GEOGRAPHIC_DATA]. We look forward…" at bounding box center [1103, 474] width 584 height 187
type textarea "Thank you for Applying to [PERSON_NAME]'s in [GEOGRAPHIC_DATA]. We look forward…"
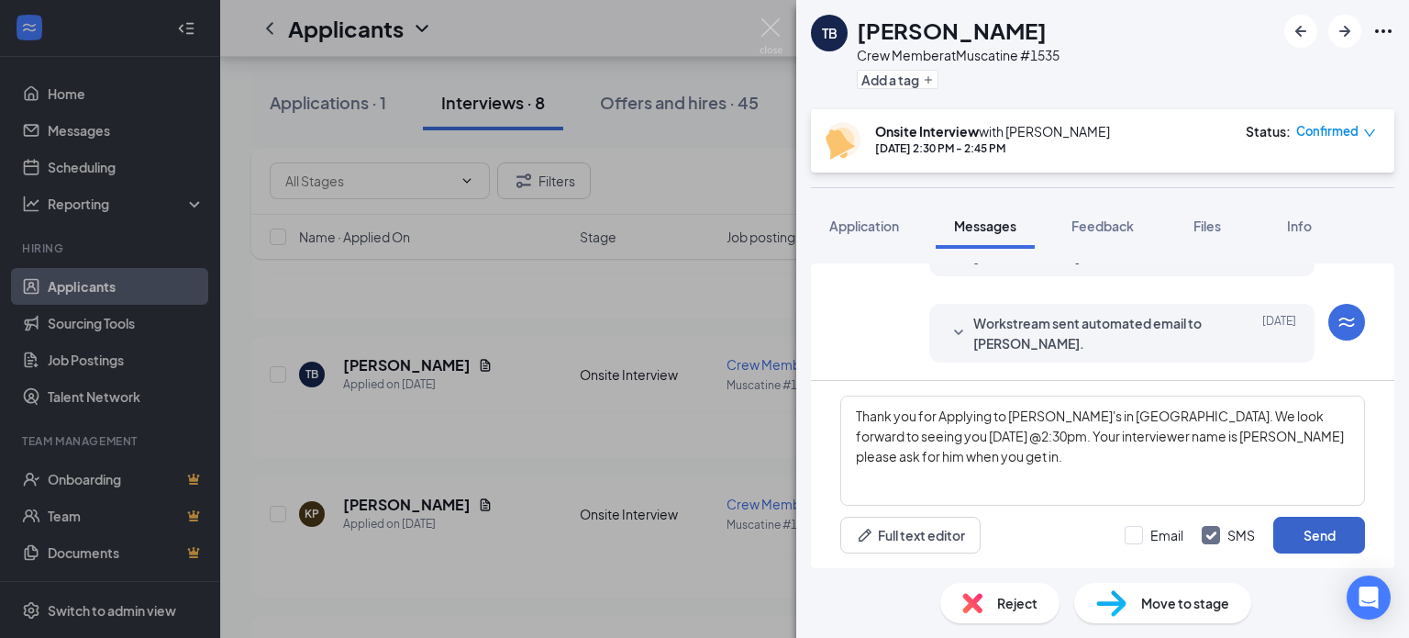
click at [1311, 531] on button "Send" at bounding box center [1320, 535] width 92 height 37
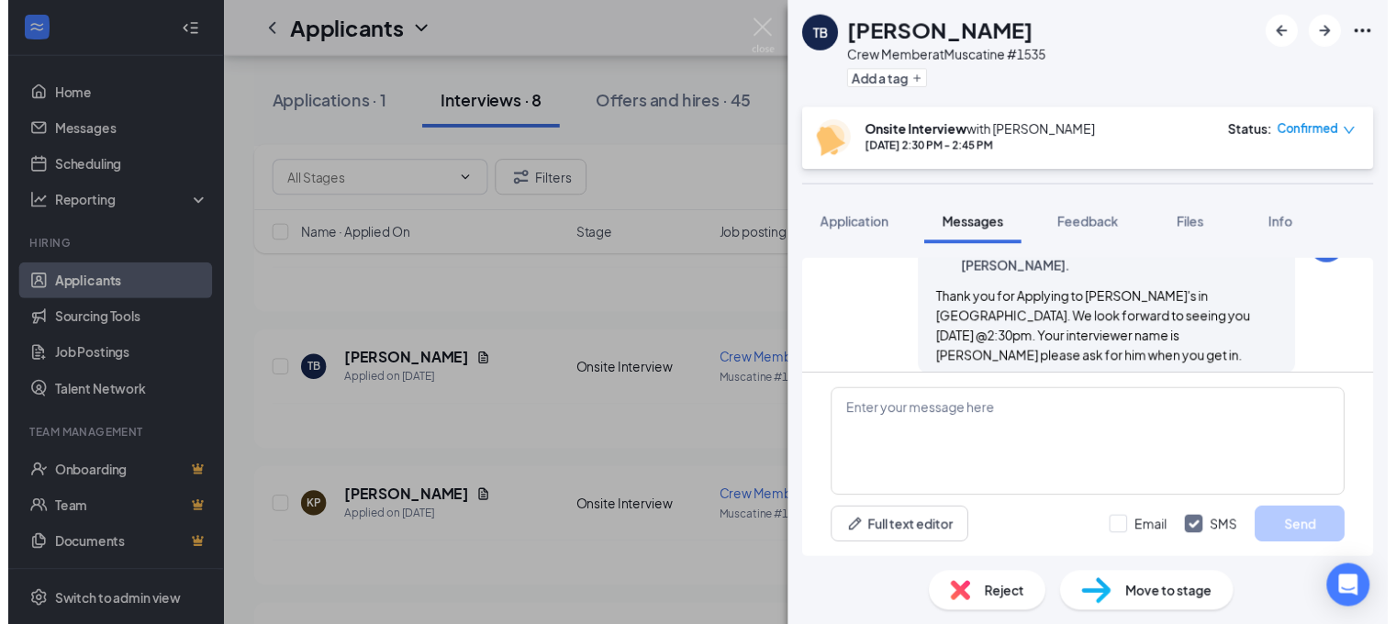
scroll to position [897, 0]
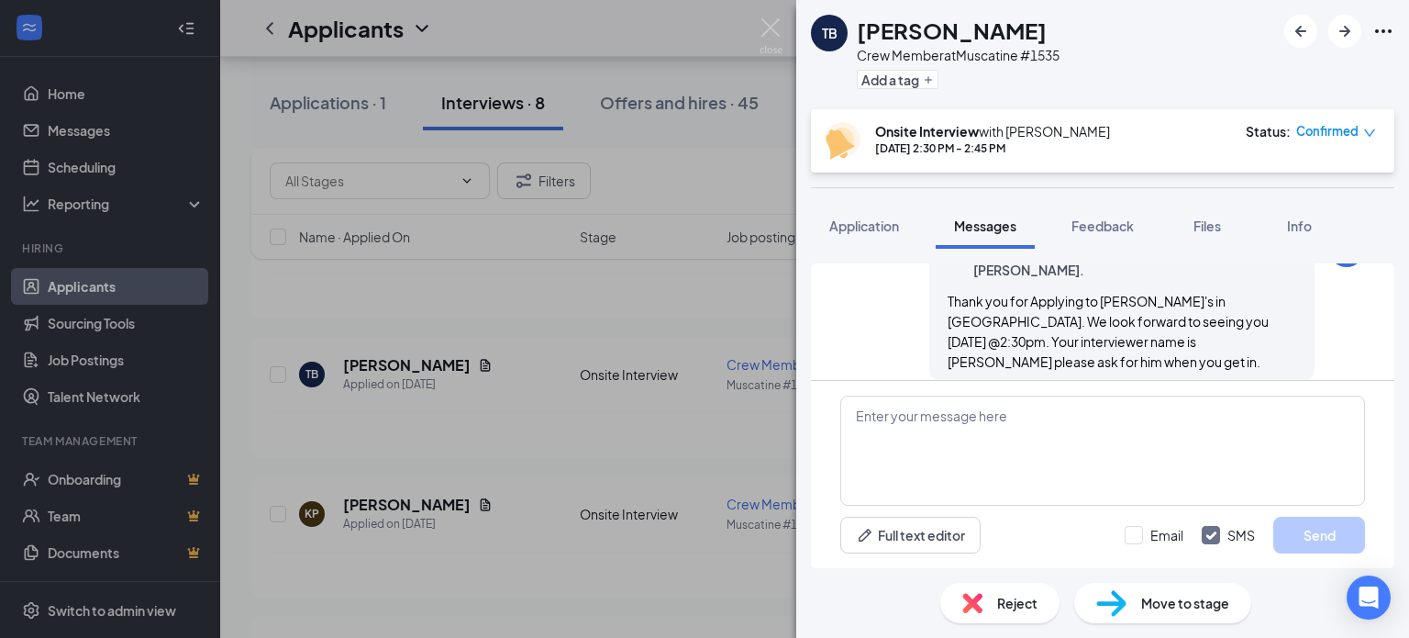
click at [565, 452] on div "TB [PERSON_NAME] Crew Member at [GEOGRAPHIC_DATA] #1535 Add a tag Onsite Interv…" at bounding box center [704, 319] width 1409 height 638
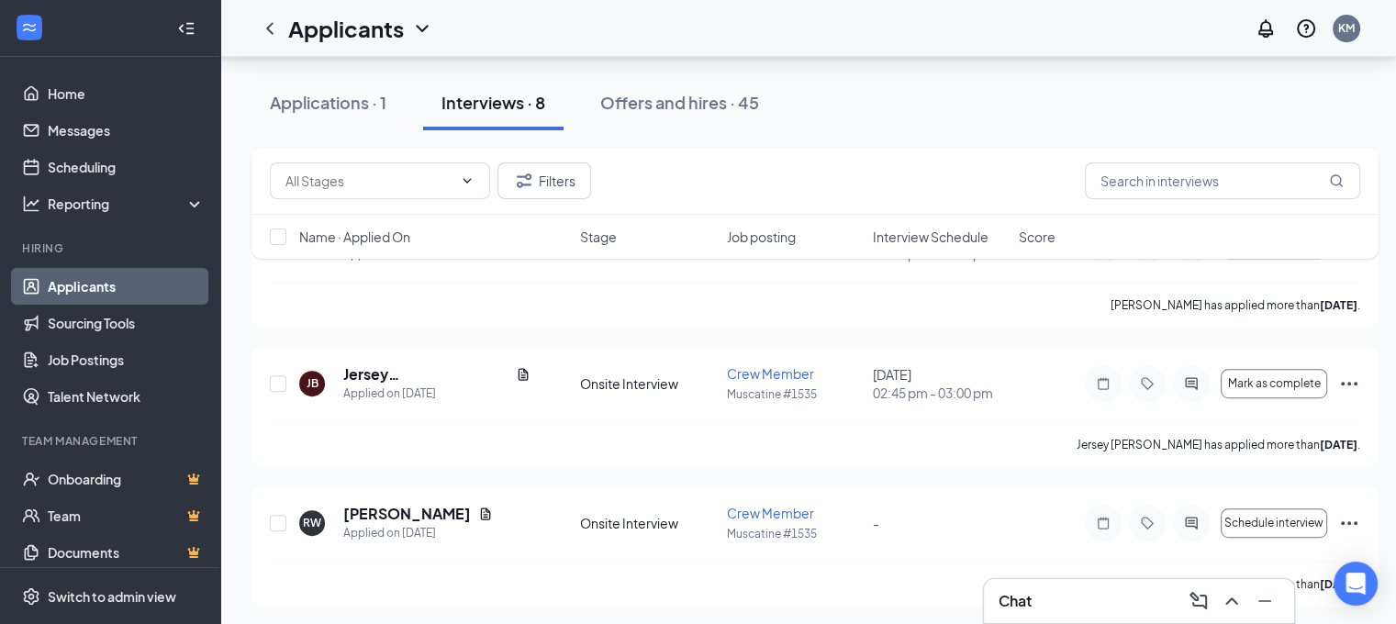
scroll to position [848, 0]
click at [411, 371] on h5 "Jersey [PERSON_NAME]" at bounding box center [425, 372] width 165 height 20
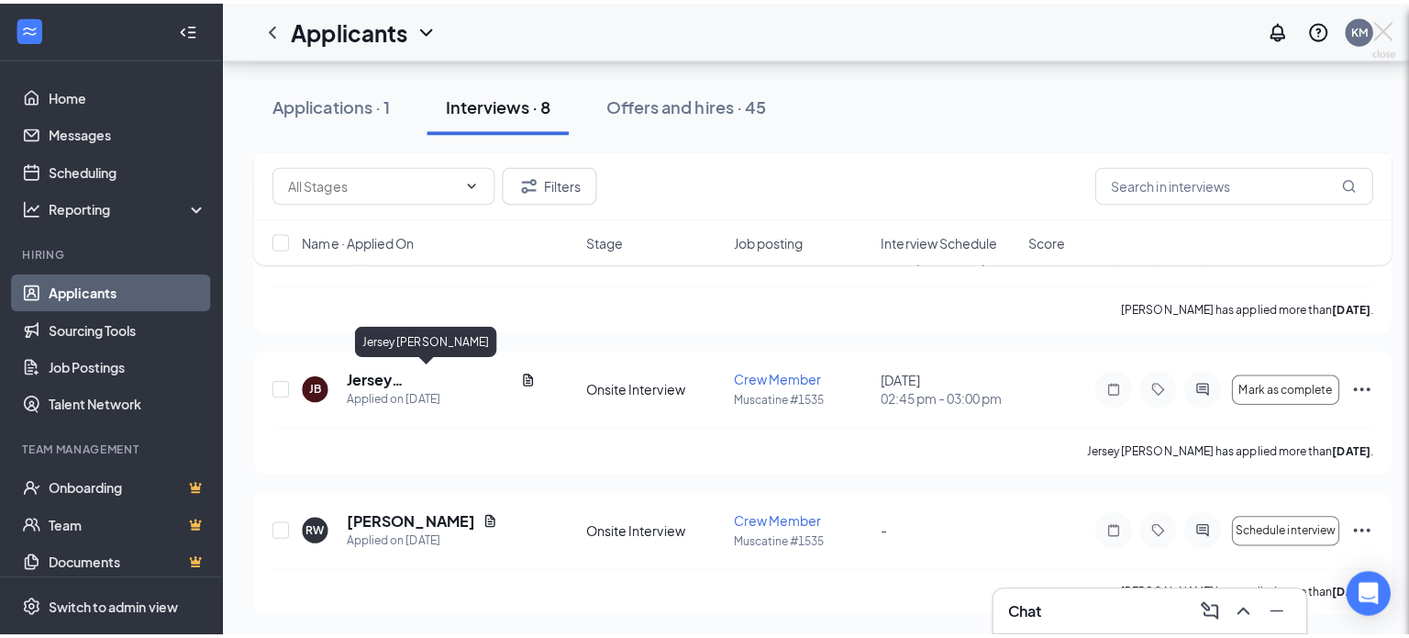
scroll to position [834, 0]
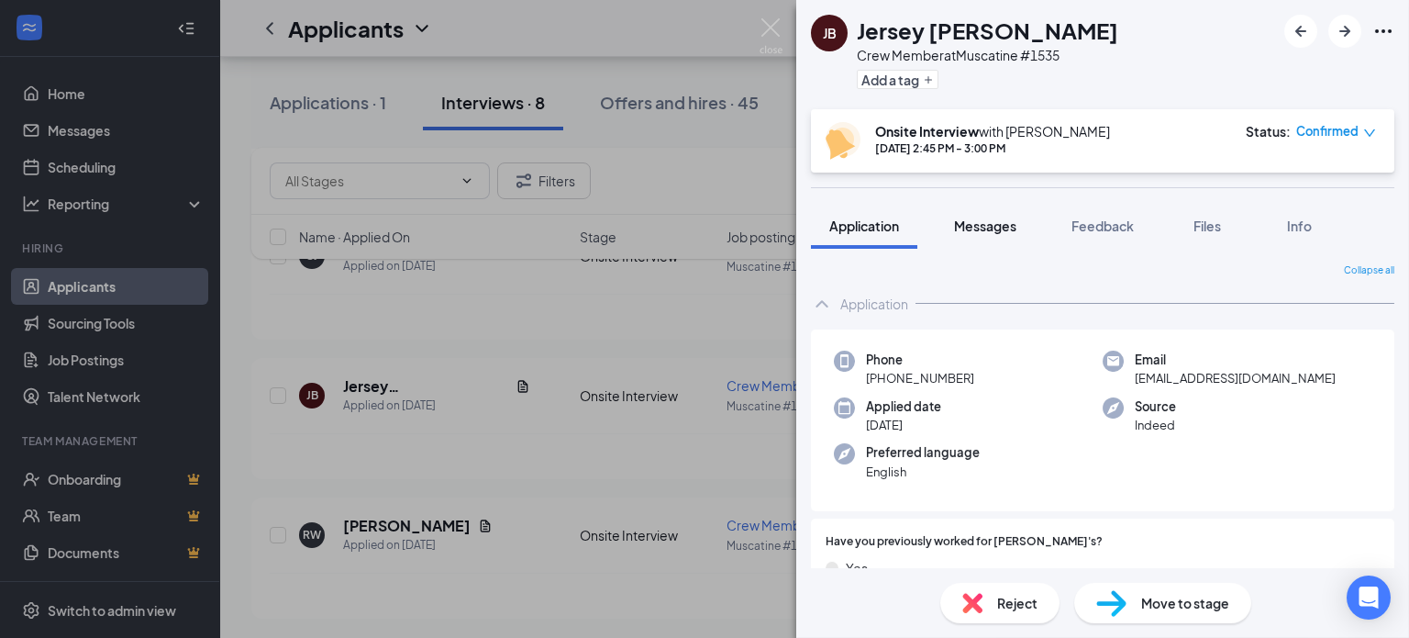
click at [995, 219] on span "Messages" at bounding box center [985, 225] width 62 height 17
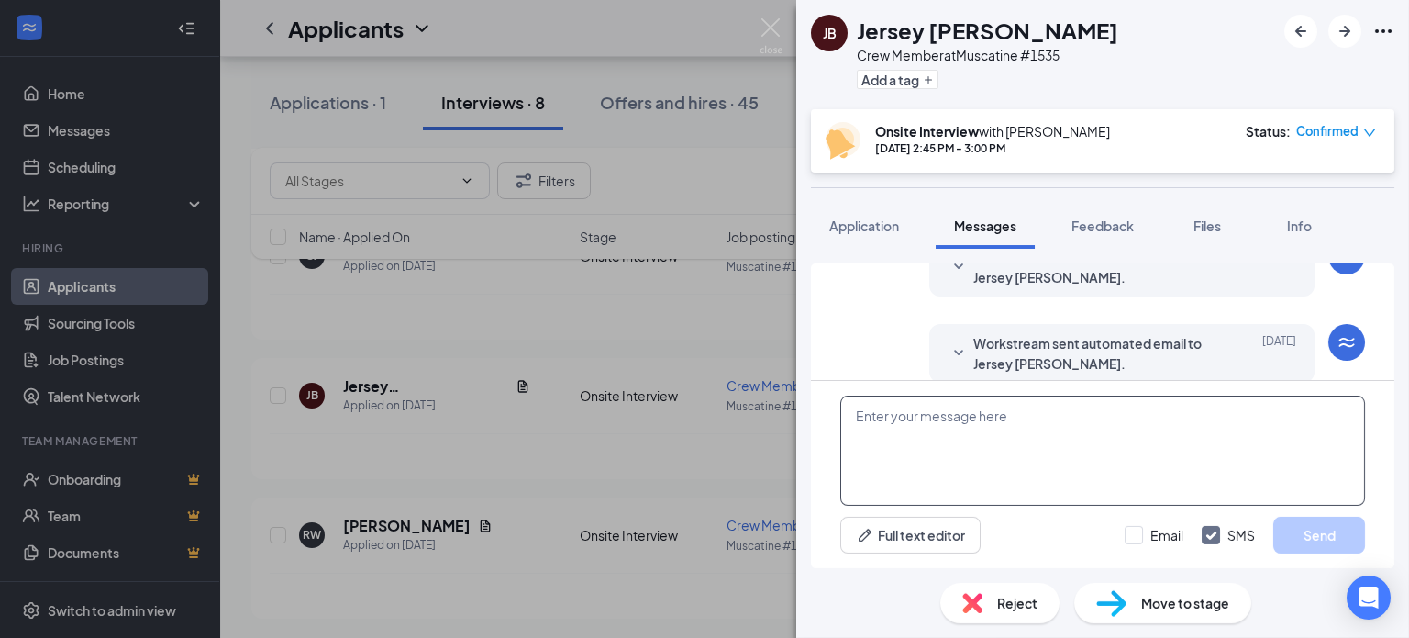
scroll to position [738, 0]
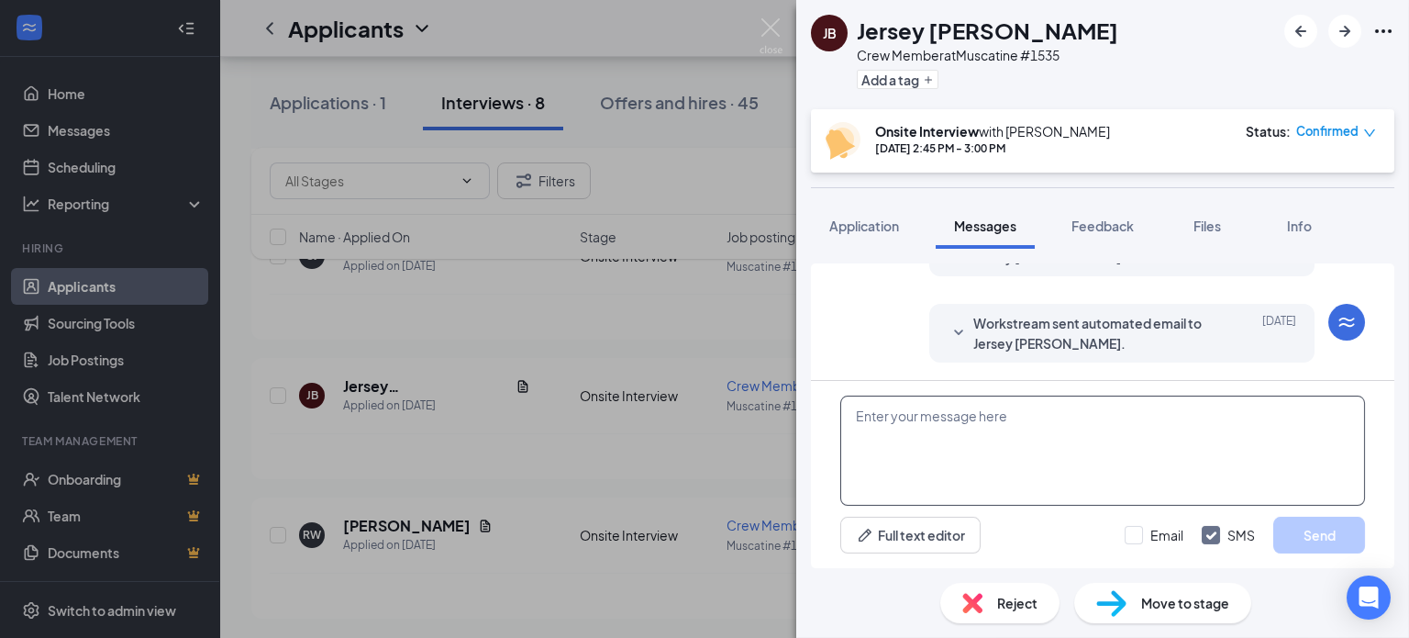
click at [956, 417] on textarea at bounding box center [1103, 450] width 525 height 110
paste textarea "Thank you for Applying to [PERSON_NAME]'s in [GEOGRAPHIC_DATA]. We look forward…"
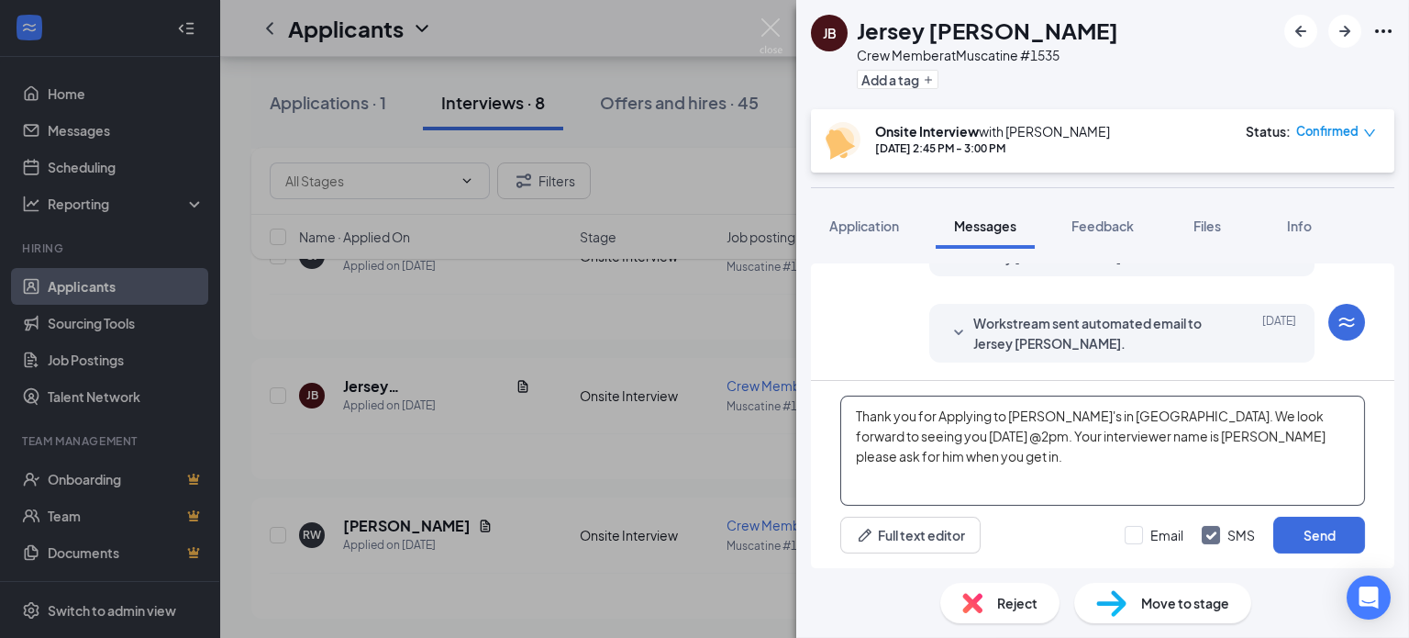
click at [936, 432] on textarea "Thank you for Applying to [PERSON_NAME]'s in [GEOGRAPHIC_DATA]. We look forward…" at bounding box center [1103, 450] width 525 height 110
type textarea "Thank you for Applying to [PERSON_NAME]'s in [GEOGRAPHIC_DATA]. We look forward…"
click at [1332, 539] on button "Send" at bounding box center [1320, 535] width 92 height 37
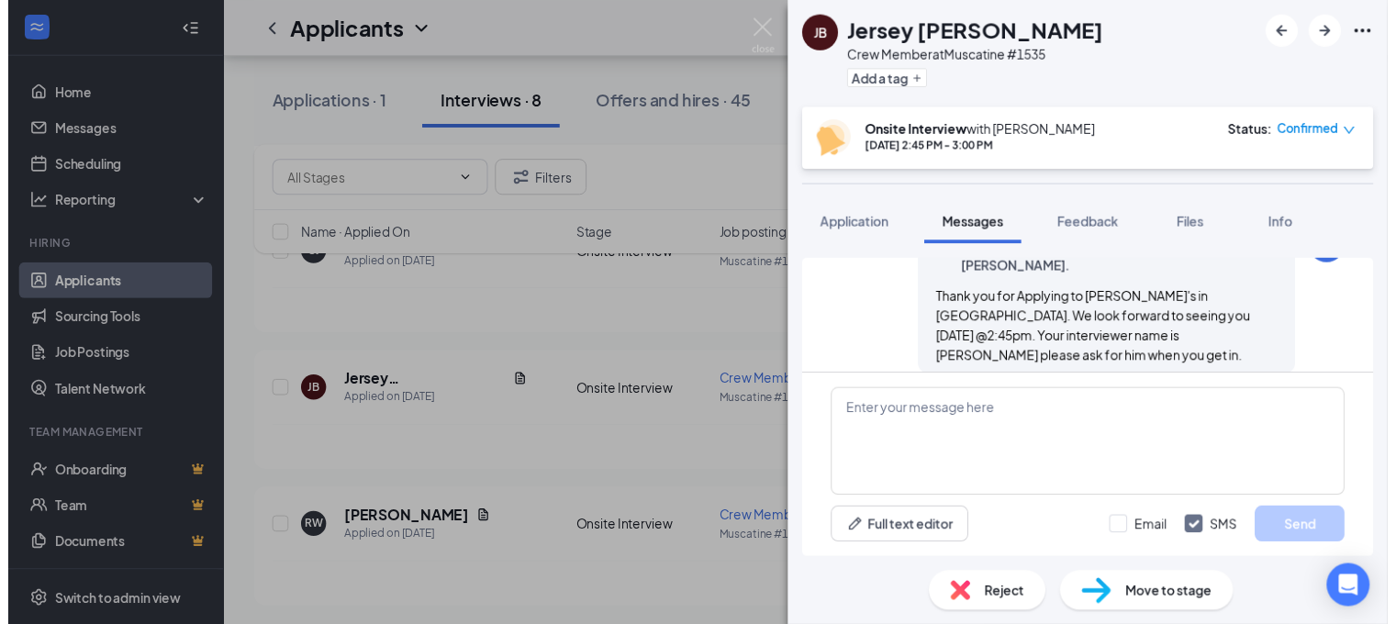
scroll to position [916, 0]
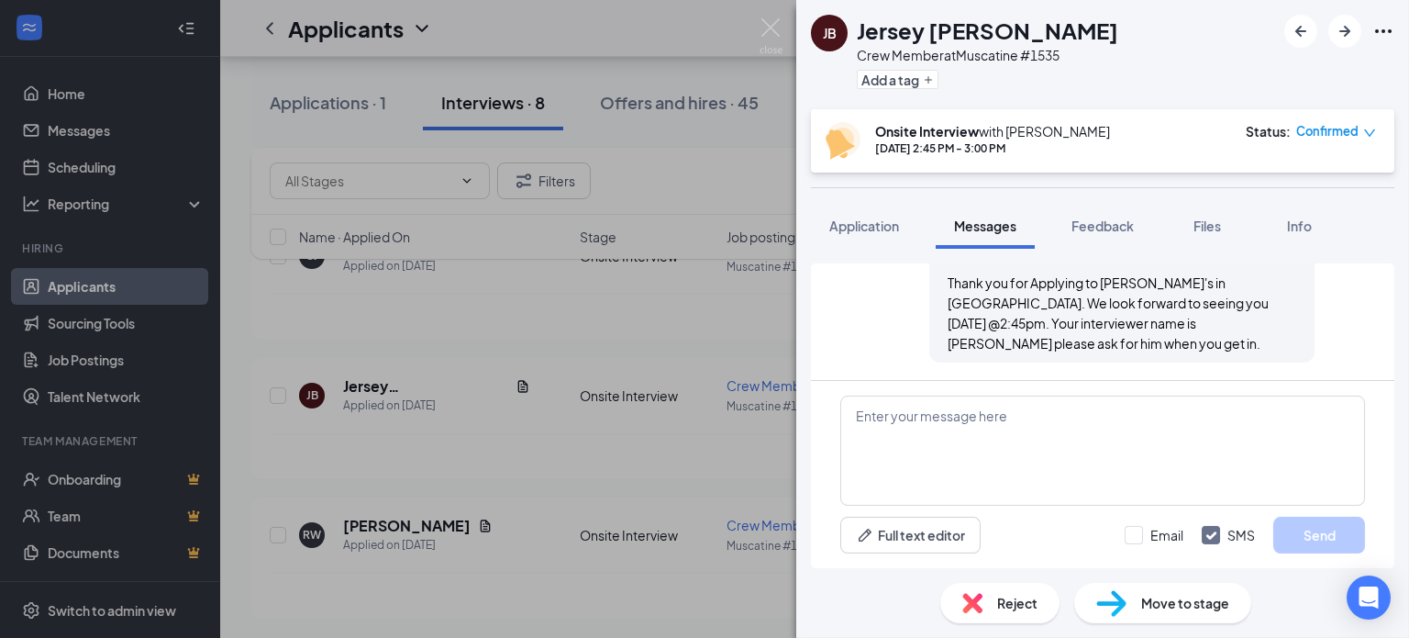
click at [481, 33] on div "JB Jersey [PERSON_NAME] Crew Member at [GEOGRAPHIC_DATA] #1535 Add a tag Onsite…" at bounding box center [704, 319] width 1409 height 638
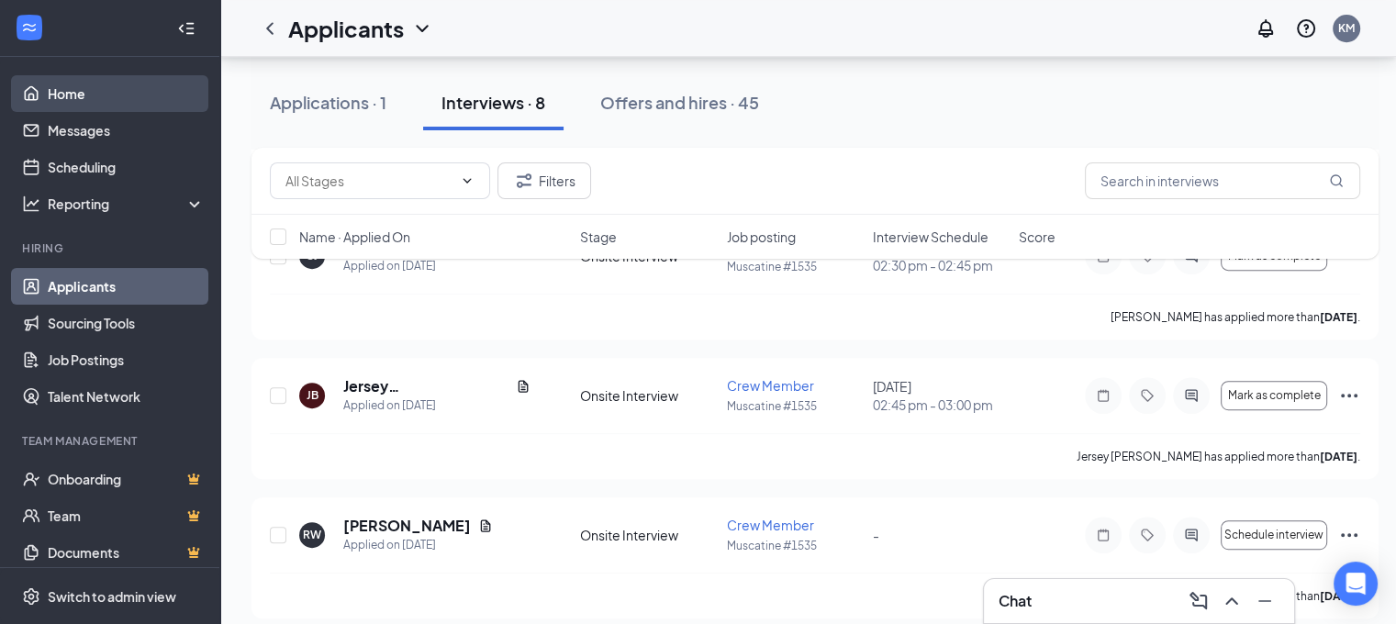
click at [66, 101] on link "Home" at bounding box center [126, 93] width 157 height 37
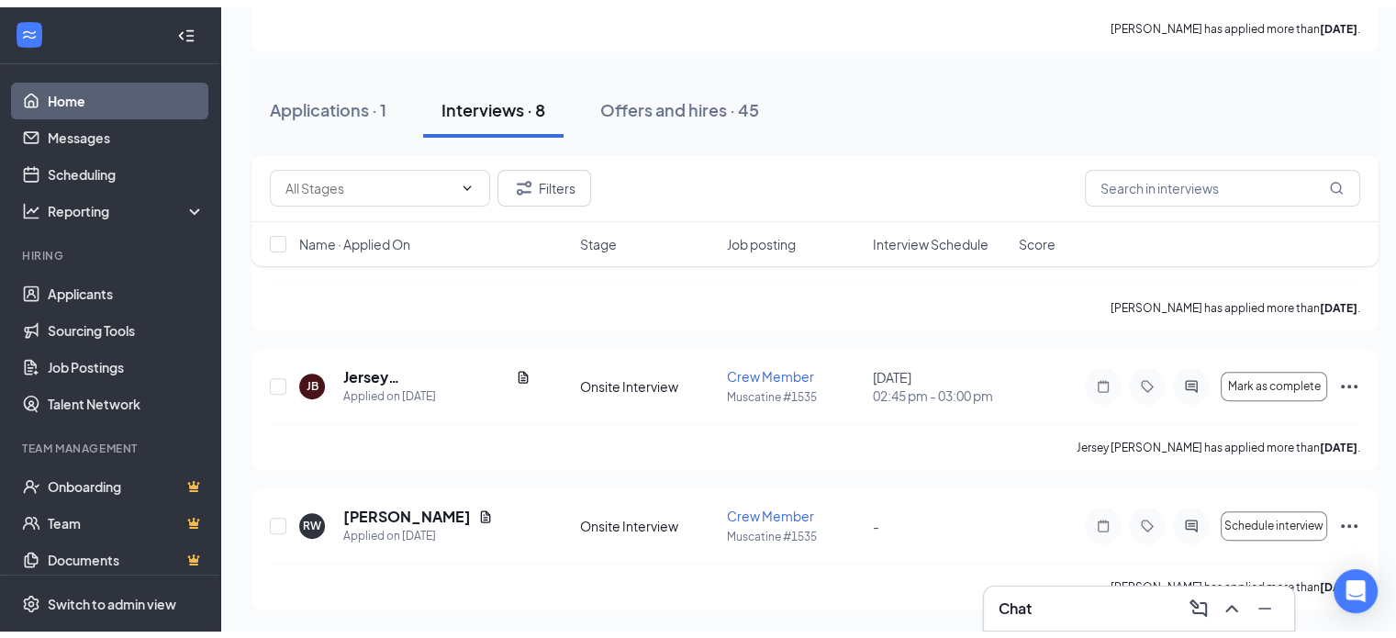
scroll to position [217, 0]
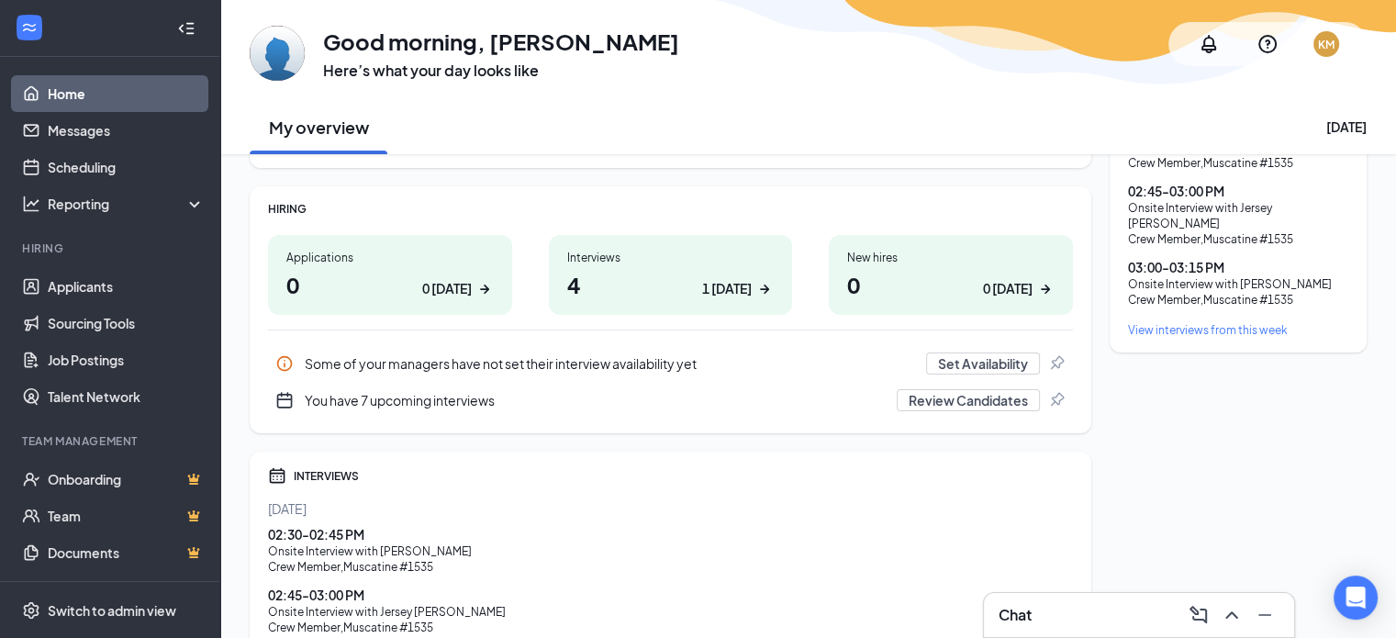
click at [1169, 258] on div "03:00 - 03:15 PM" at bounding box center [1238, 267] width 220 height 18
click at [80, 290] on link "Applicants" at bounding box center [126, 286] width 157 height 37
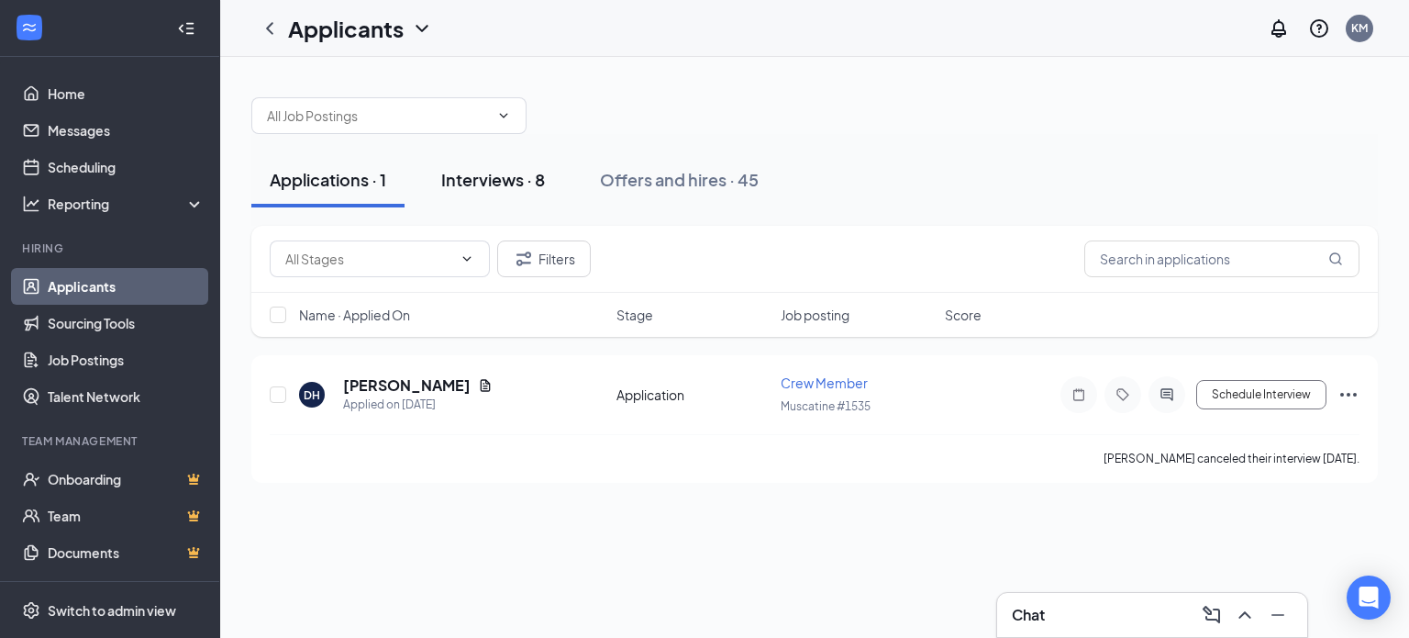
click at [489, 179] on div "Interviews · 8" at bounding box center [493, 179] width 104 height 23
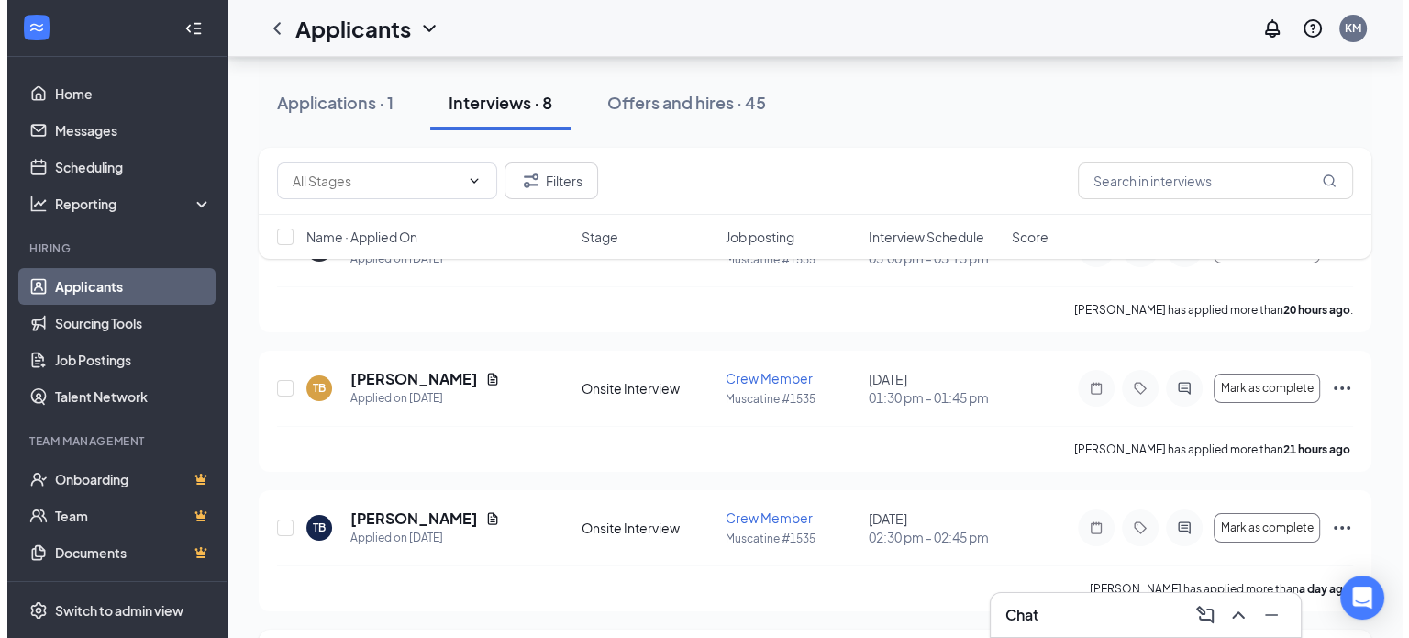
scroll to position [100, 0]
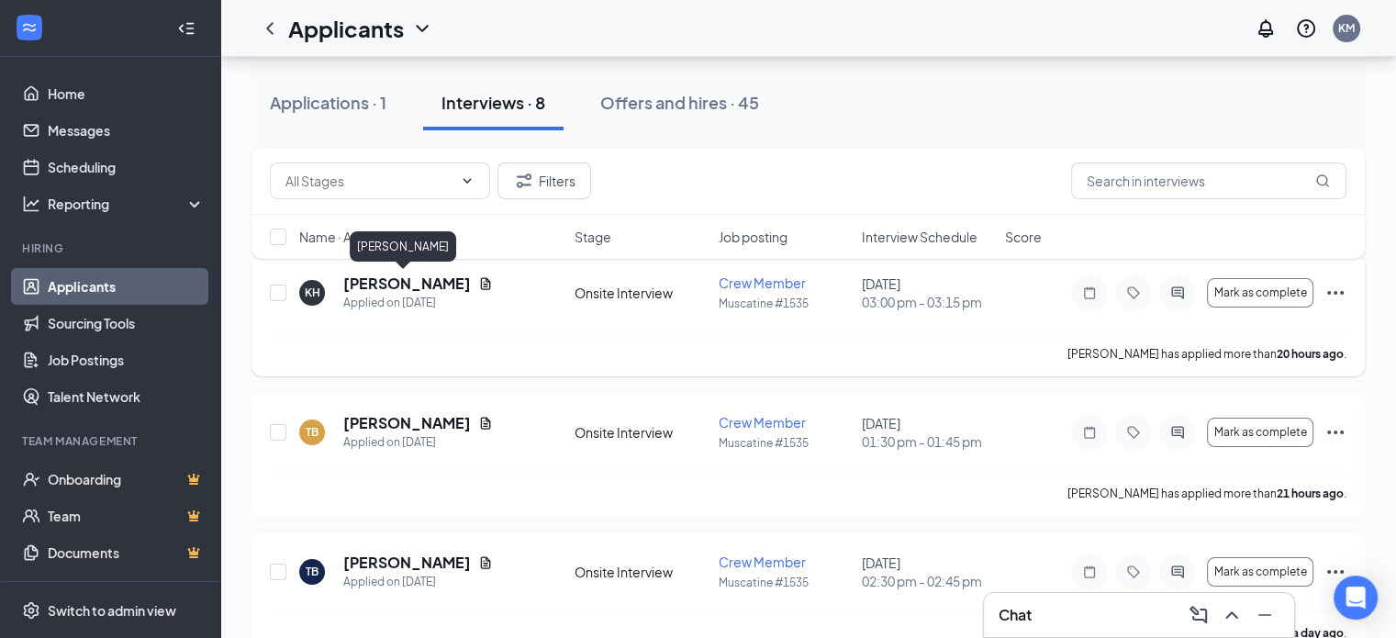
click at [421, 283] on h5 "[PERSON_NAME]" at bounding box center [407, 283] width 128 height 20
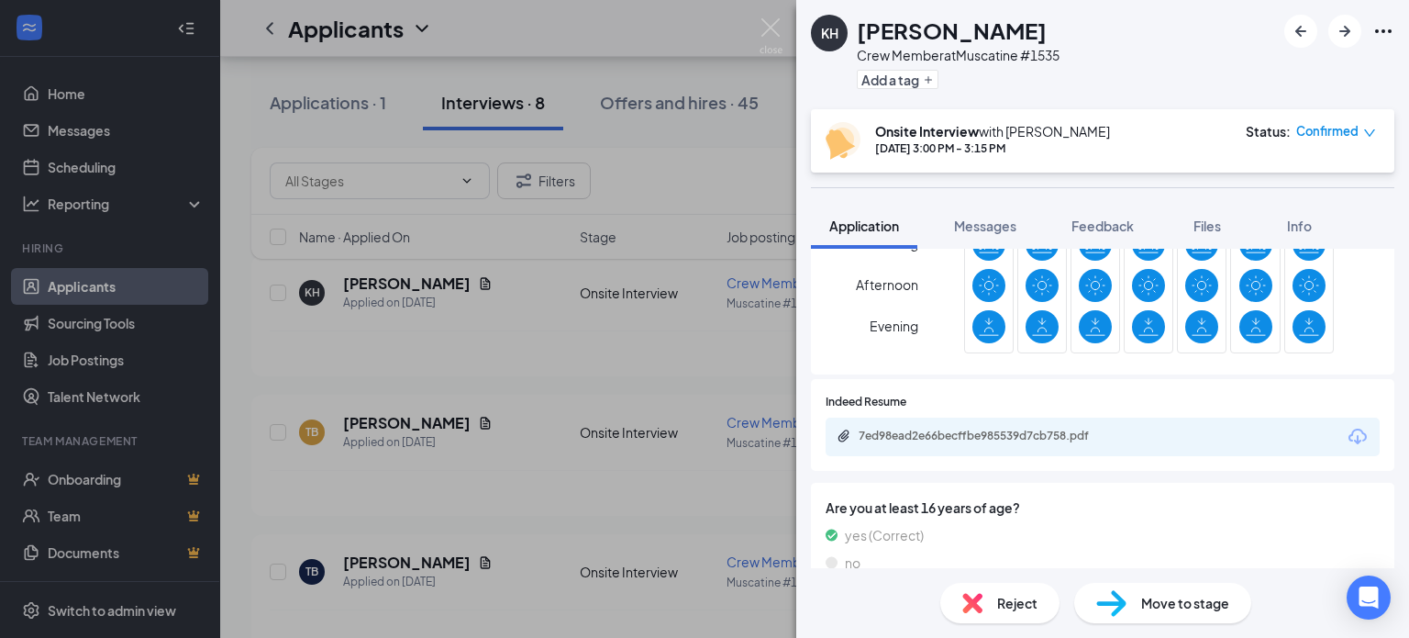
scroll to position [642, 0]
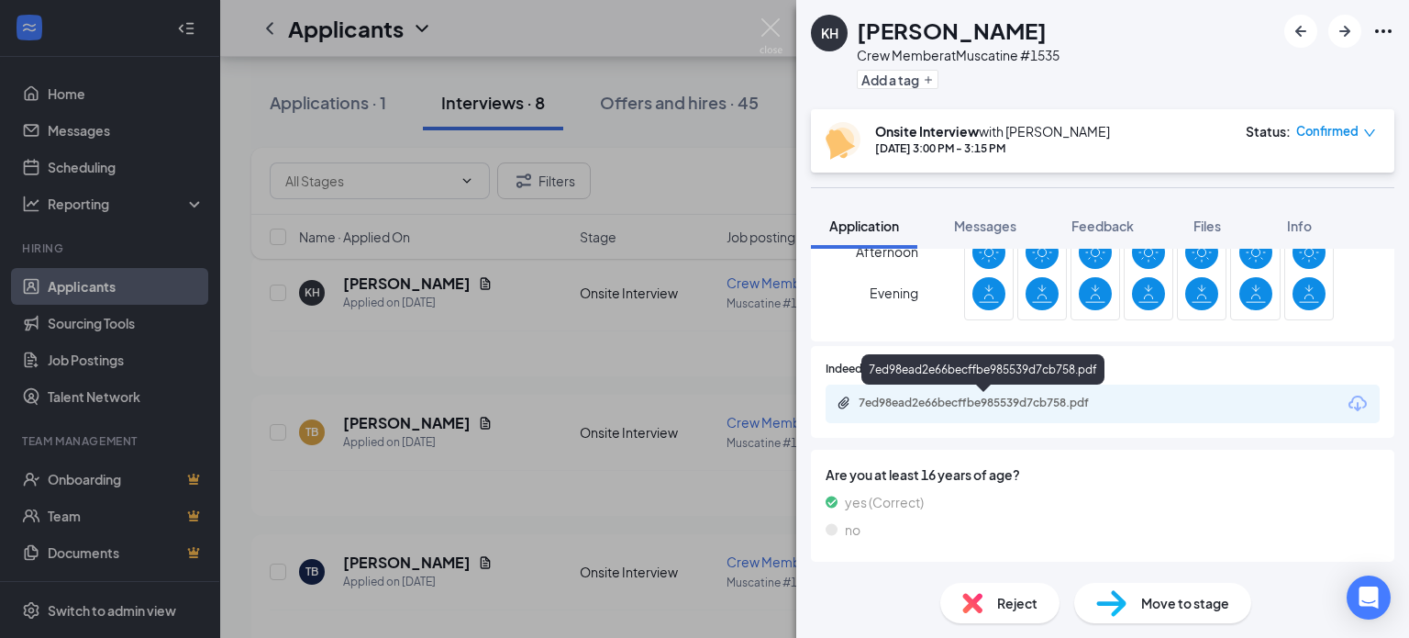
click at [1058, 399] on div "7ed98ead2e66becffbe985539d7cb758.pdf" at bounding box center [987, 402] width 257 height 15
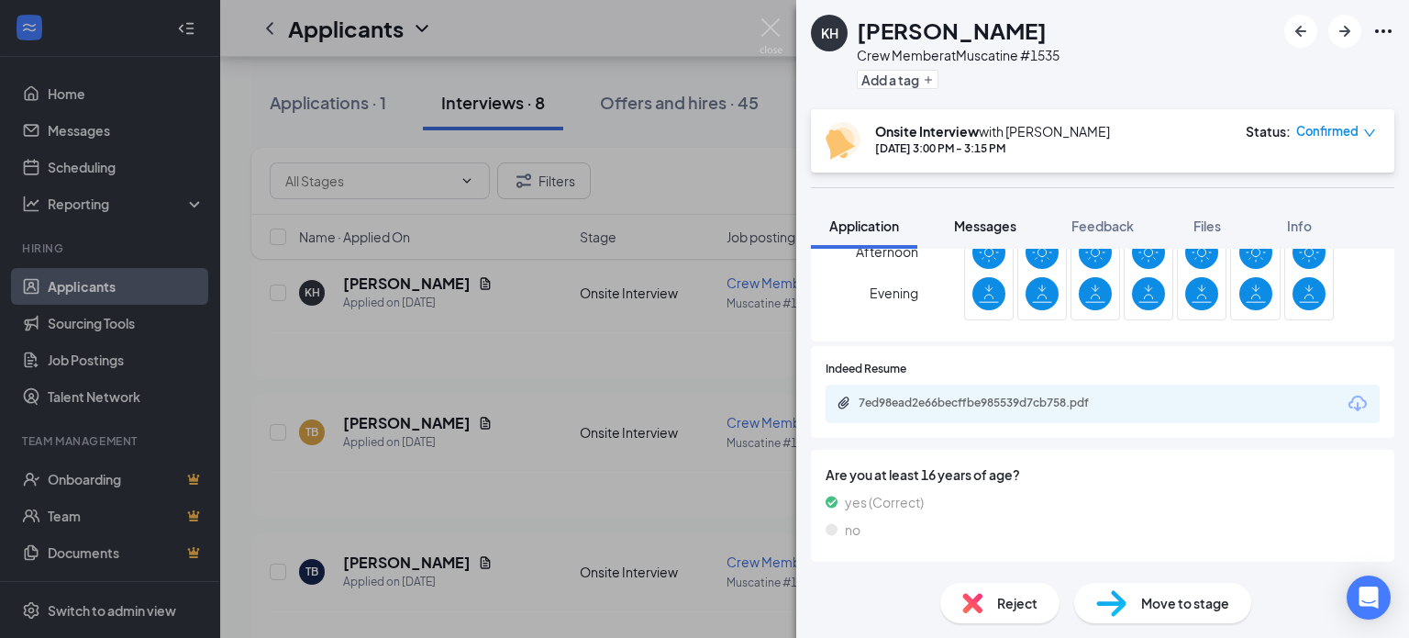
click at [961, 216] on button "Messages" at bounding box center [985, 226] width 99 height 46
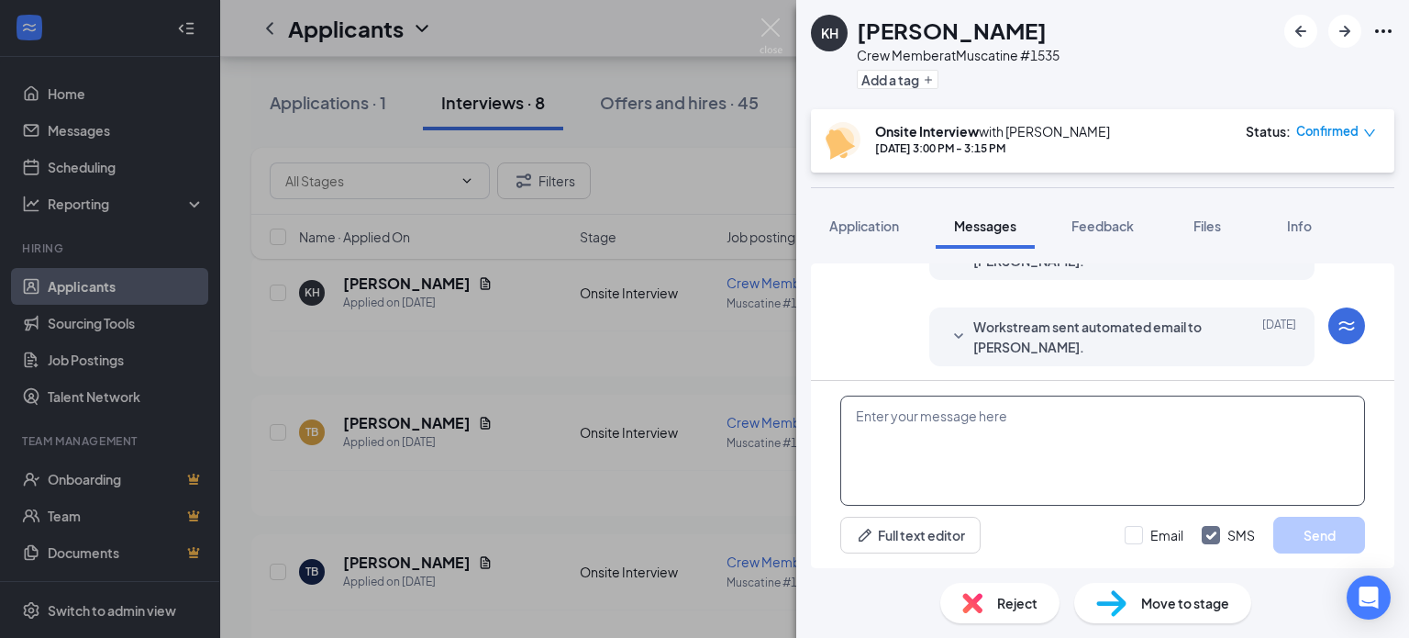
scroll to position [738, 0]
click at [925, 418] on textarea at bounding box center [1103, 450] width 525 height 110
paste textarea "Thank you for Applying to [PERSON_NAME]'s in [GEOGRAPHIC_DATA]. We look forward…"
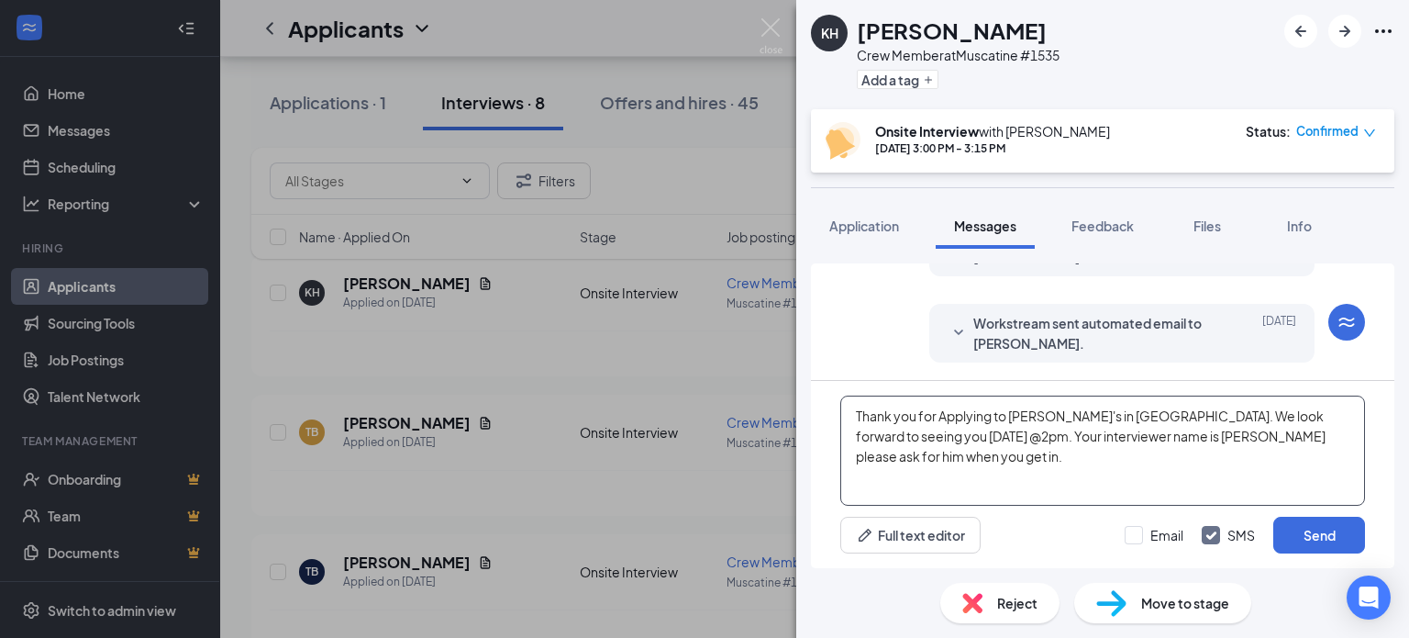
click at [931, 436] on textarea "Thank you for Applying to [PERSON_NAME]'s in [GEOGRAPHIC_DATA]. We look forward…" at bounding box center [1103, 450] width 525 height 110
drag, startPoint x: 1143, startPoint y: 436, endPoint x: 1109, endPoint y: 432, distance: 34.1
click at [1109, 432] on textarea "Thank you for Applying to [PERSON_NAME]'s in [GEOGRAPHIC_DATA]. We look forward…" at bounding box center [1103, 450] width 525 height 110
type textarea "Thank you for Applying to [PERSON_NAME]'s in [GEOGRAPHIC_DATA]. We look forward…"
click at [1297, 530] on button "Send" at bounding box center [1320, 535] width 92 height 37
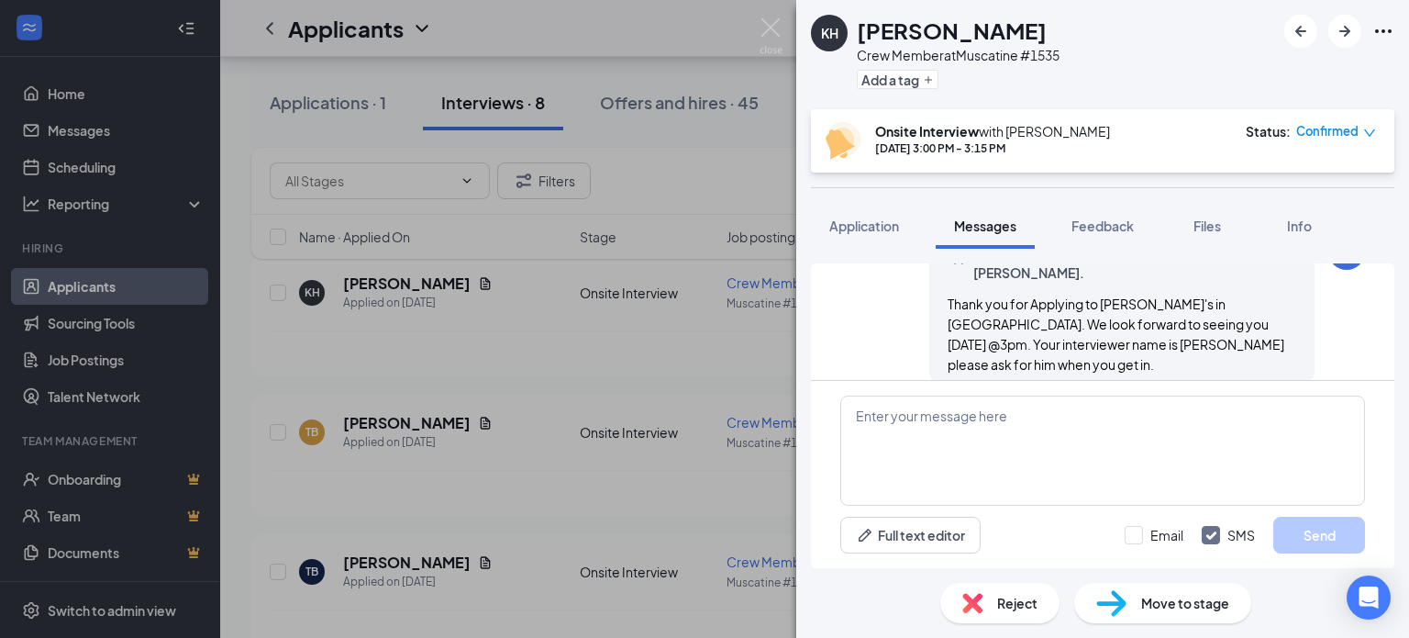
scroll to position [896, 0]
